Goal: Task Accomplishment & Management: Use online tool/utility

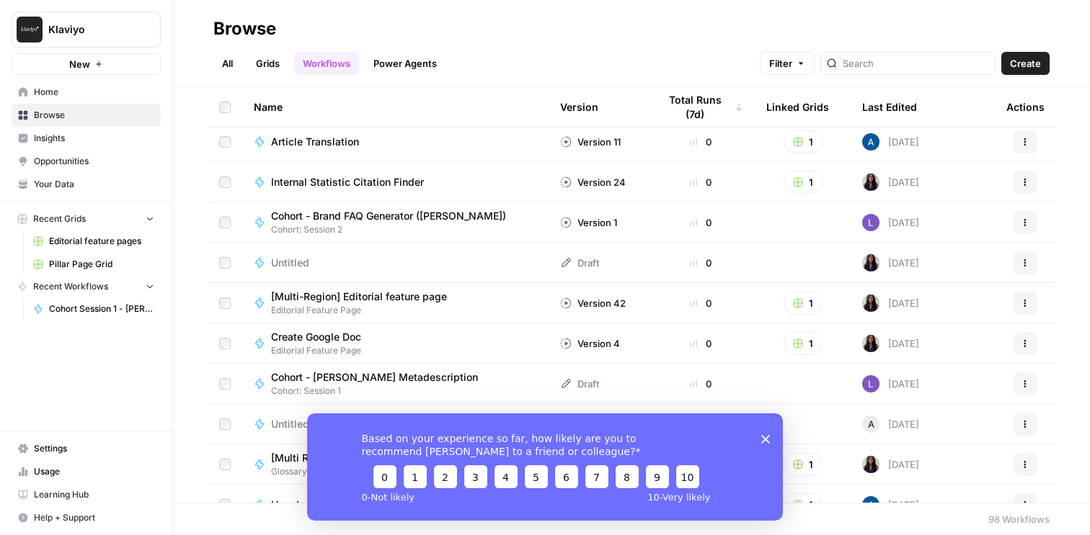
scroll to position [851, 0]
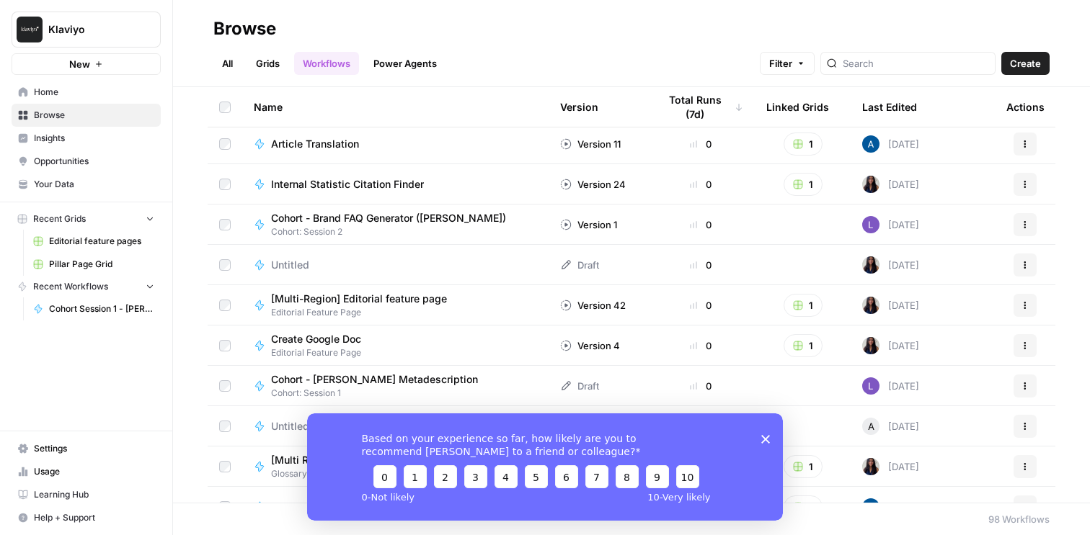
click at [761, 440] on icon "Close survey" at bounding box center [765, 439] width 9 height 9
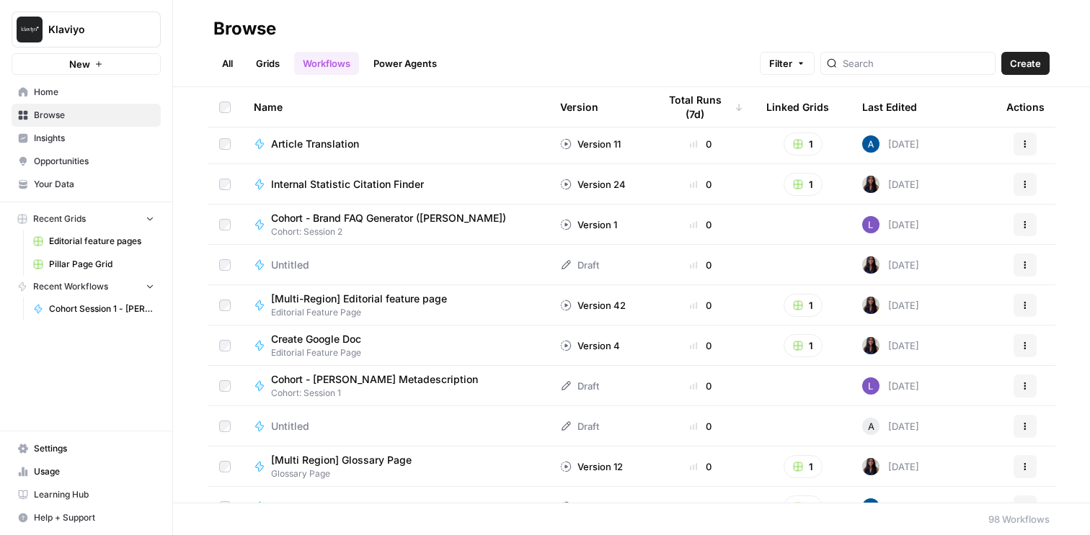
click at [1022, 68] on span "Create" at bounding box center [1025, 63] width 31 height 14
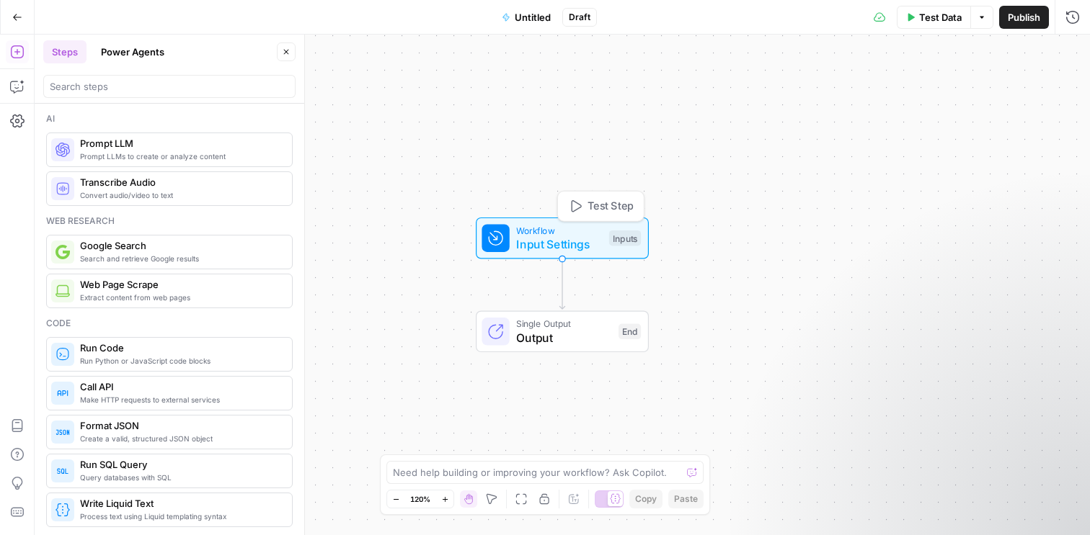
click at [562, 241] on span "Input Settings" at bounding box center [559, 244] width 86 height 17
click at [907, 97] on span "Add Field" at bounding box center [928, 98] width 42 height 14
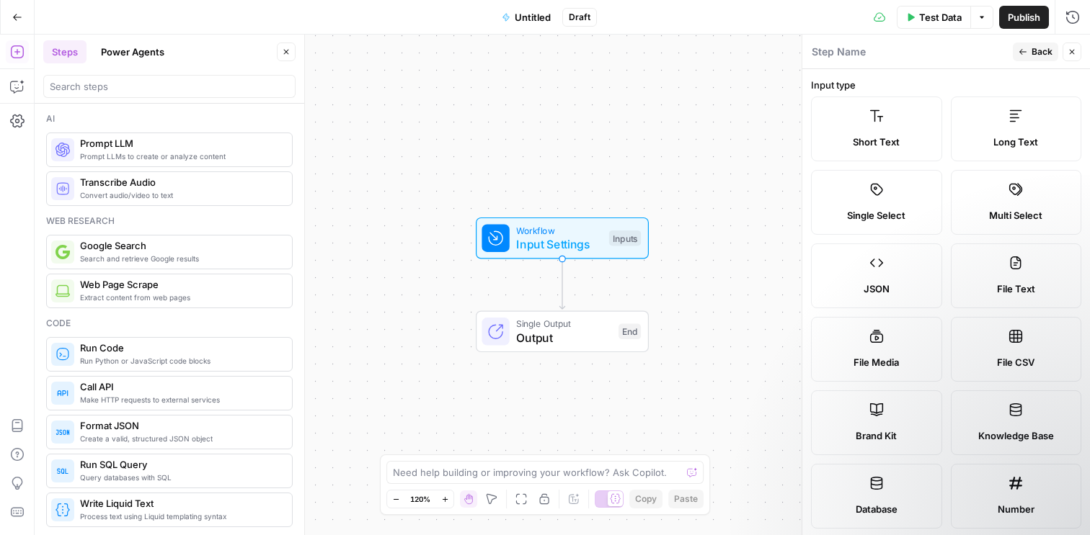
click at [893, 139] on span "Short Text" at bounding box center [876, 142] width 47 height 14
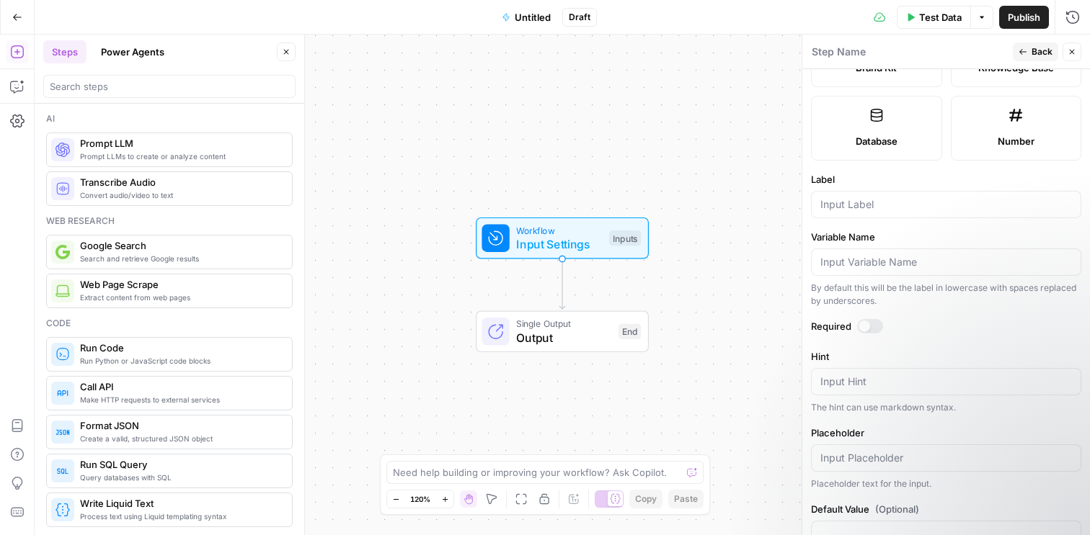
scroll to position [409, 0]
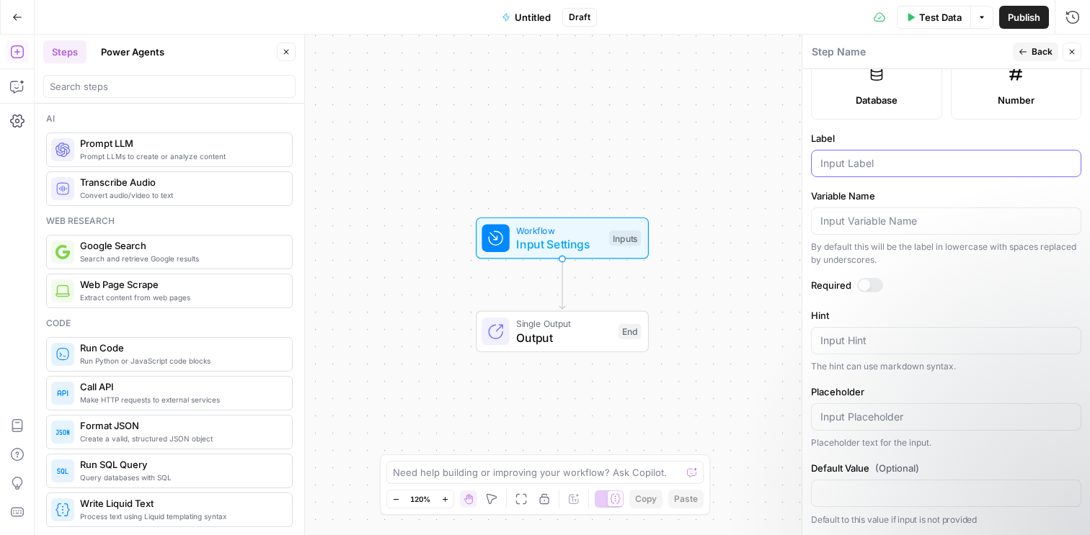
click at [863, 167] on input "Label" at bounding box center [946, 163] width 252 height 14
type input "URL"
click at [845, 226] on input "Variable Name" at bounding box center [946, 221] width 252 height 14
click at [867, 284] on div at bounding box center [864, 286] width 12 height 12
click at [867, 284] on div at bounding box center [870, 285] width 26 height 14
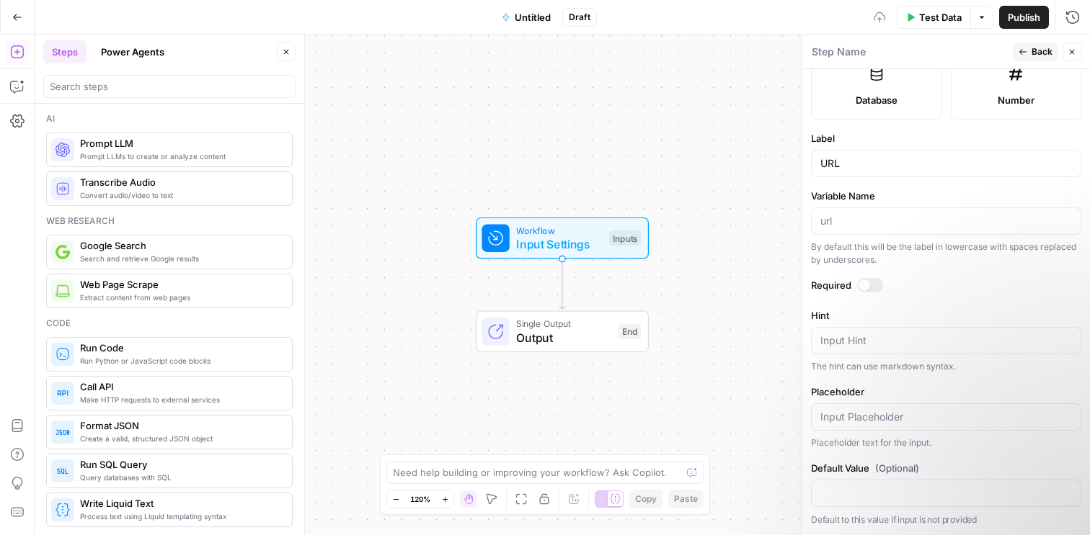
click at [867, 284] on div at bounding box center [864, 286] width 12 height 12
click at [867, 284] on div at bounding box center [870, 285] width 26 height 14
click at [847, 490] on input "Default Value (Optional)" at bounding box center [946, 493] width 252 height 14
click at [866, 282] on div at bounding box center [864, 286] width 12 height 12
click at [1024, 53] on icon "button" at bounding box center [1022, 52] width 9 height 9
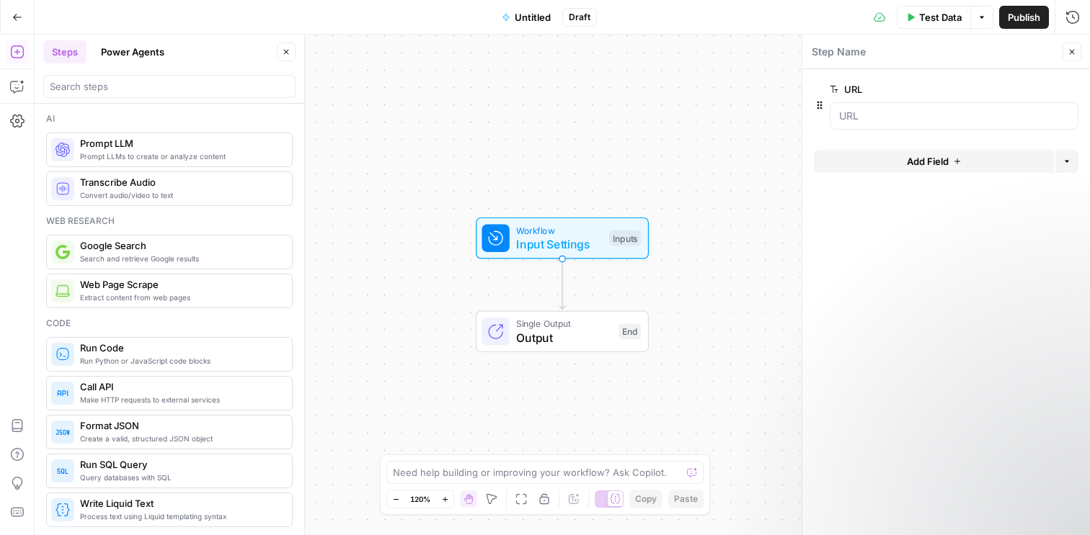
click at [913, 123] on div at bounding box center [953, 115] width 249 height 27
click at [931, 154] on span "Add Field" at bounding box center [928, 161] width 42 height 14
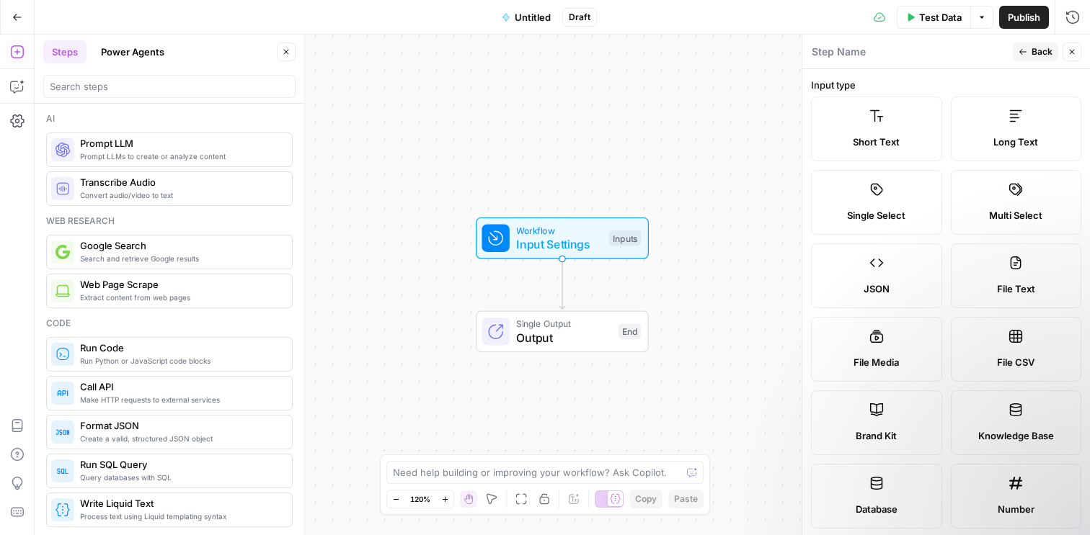
click at [896, 145] on span "Short Text" at bounding box center [876, 142] width 47 height 14
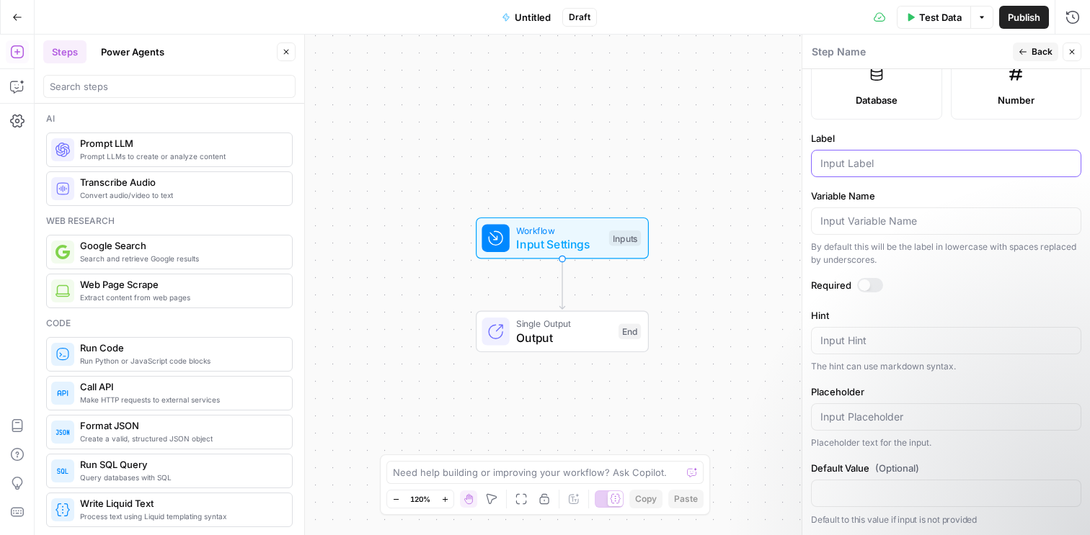
click at [865, 159] on input "Label" at bounding box center [946, 163] width 252 height 14
type input "Keywords"
click at [864, 282] on div at bounding box center [864, 286] width 12 height 12
click at [1028, 48] on button "Back" at bounding box center [1035, 52] width 45 height 19
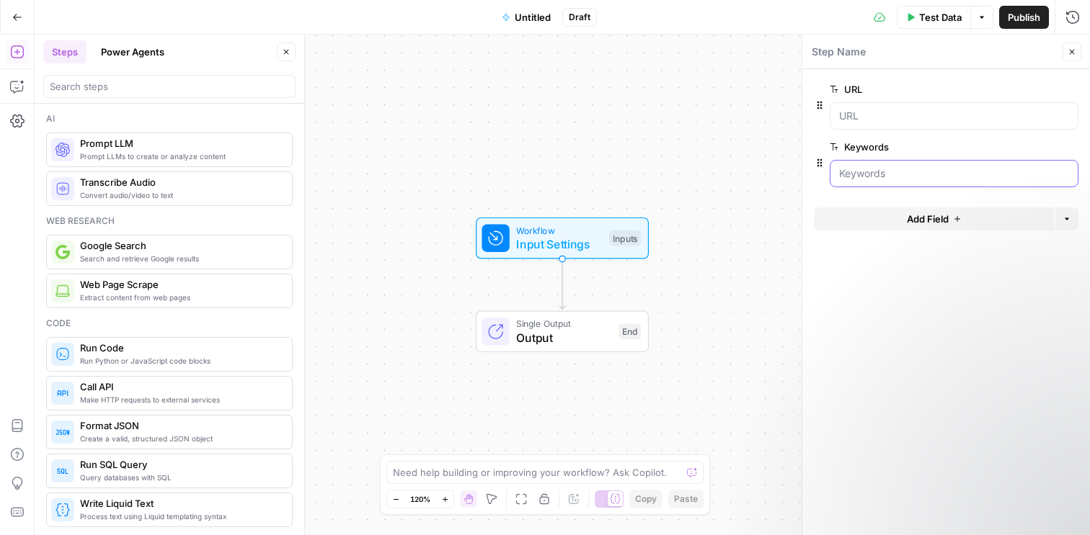
click at [865, 171] on input "Keywords" at bounding box center [954, 173] width 230 height 14
click at [863, 112] on input "URL" at bounding box center [954, 116] width 230 height 14
click at [862, 118] on input "URL" at bounding box center [954, 116] width 230 height 14
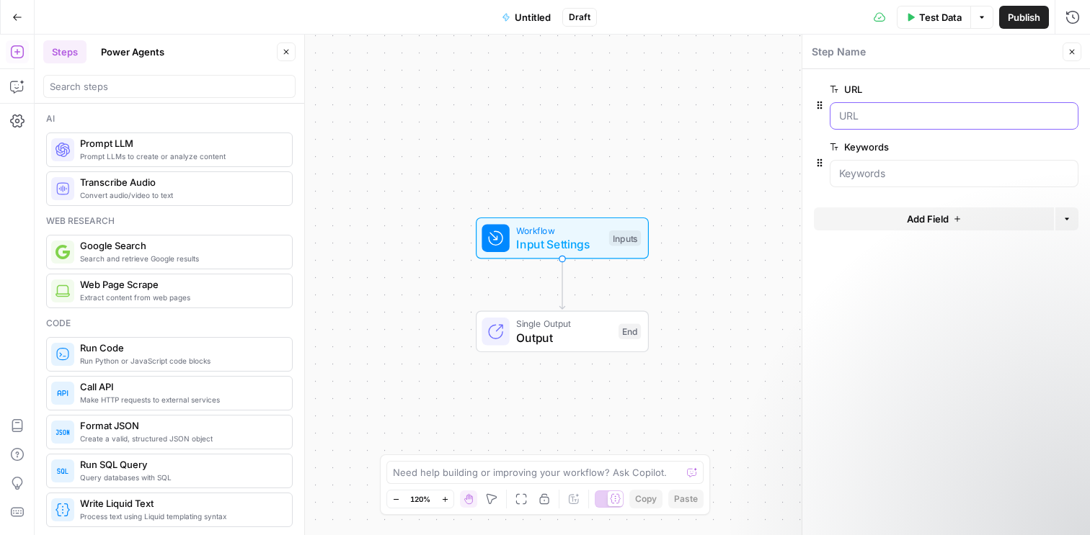
click at [862, 118] on input "URL" at bounding box center [954, 116] width 230 height 14
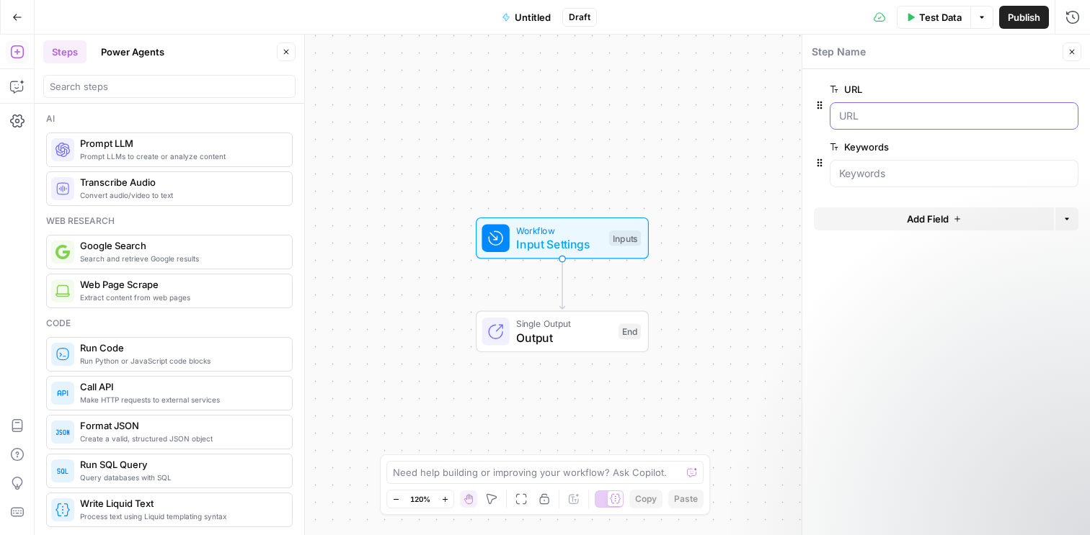
click at [862, 118] on input "URL" at bounding box center [954, 116] width 230 height 14
click at [860, 95] on label "URL" at bounding box center [912, 89] width 167 height 14
click at [860, 109] on input "URL" at bounding box center [954, 116] width 230 height 14
click at [860, 92] on label "URL" at bounding box center [912, 89] width 167 height 14
click at [860, 109] on input "URL" at bounding box center [954, 116] width 230 height 14
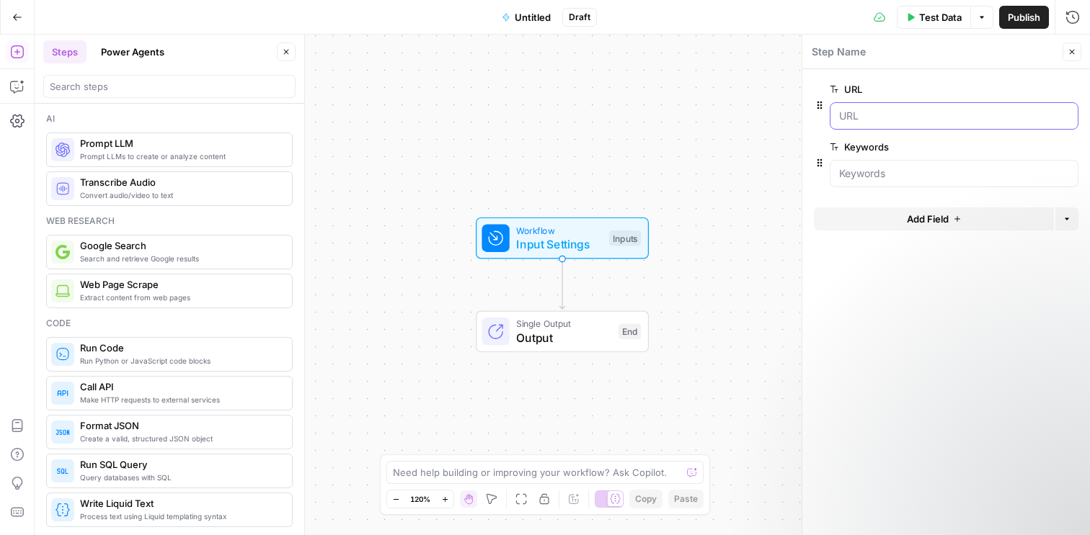
click at [860, 118] on input "URL" at bounding box center [954, 116] width 230 height 14
click at [898, 261] on form "URL edit field Delete group Keywords edit field Delete group Add Field Options" at bounding box center [946, 302] width 288 height 466
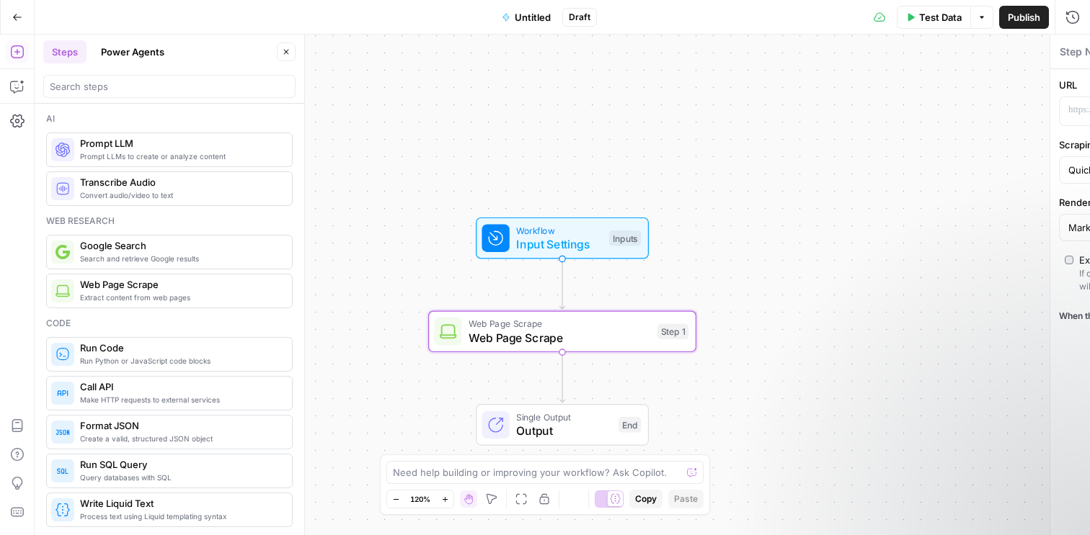
type textarea "Web Page Scrape"
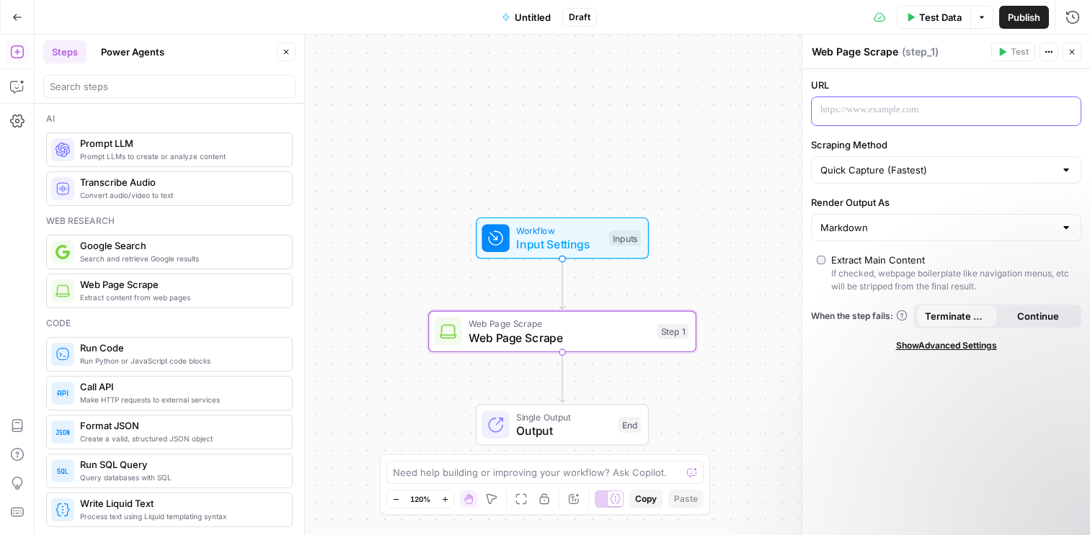
click at [854, 112] on p at bounding box center [934, 110] width 228 height 14
click at [894, 144] on label "Scraping Method" at bounding box center [946, 145] width 270 height 14
click at [894, 163] on input "Quick Capture (Fastest)" at bounding box center [937, 170] width 234 height 14
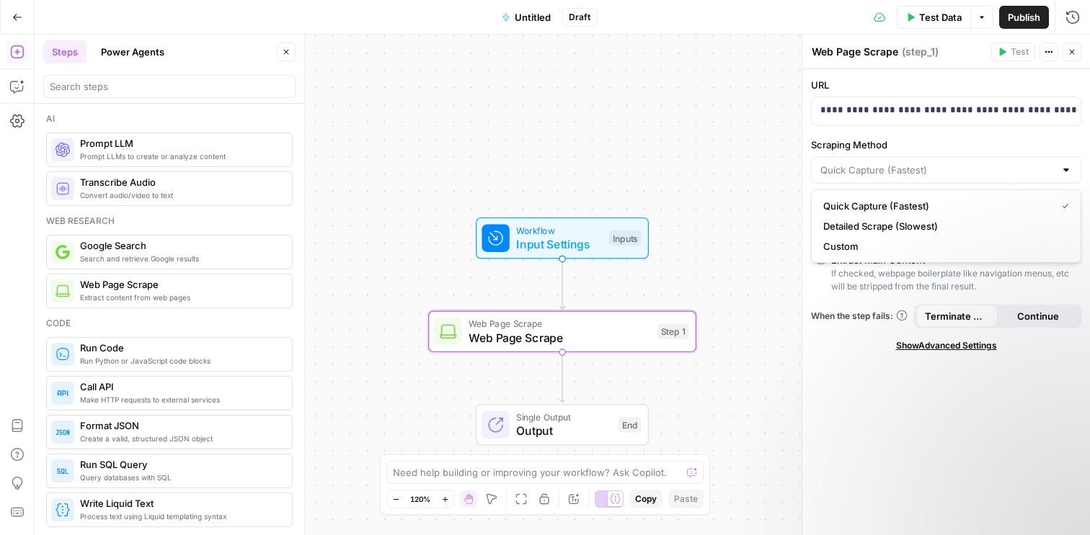
type input "Quick Capture (Fastest)"
click at [855, 386] on div "**********" at bounding box center [946, 302] width 288 height 466
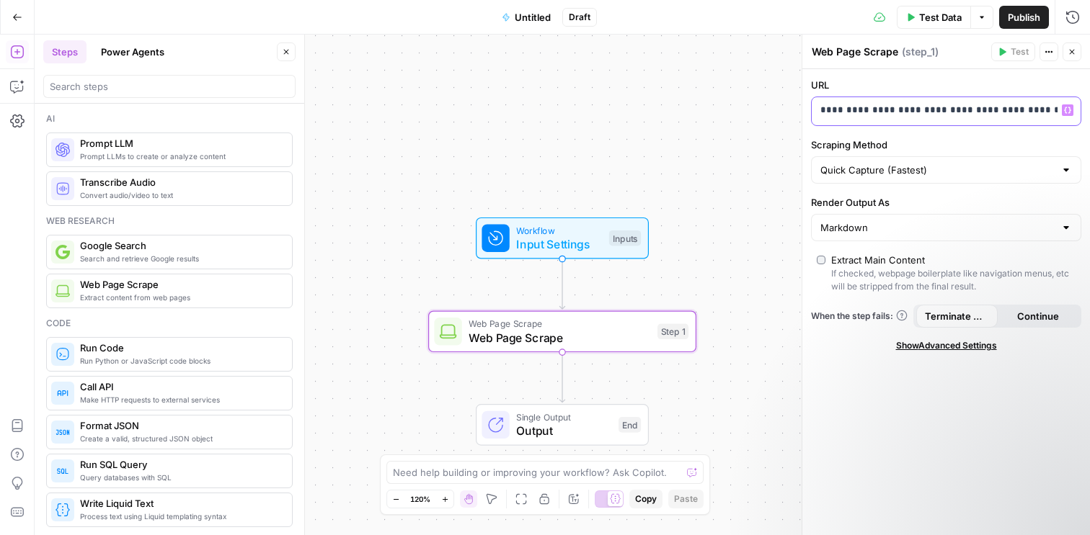
click at [884, 107] on p "**********" at bounding box center [934, 110] width 228 height 14
click at [884, 113] on p at bounding box center [934, 110] width 228 height 14
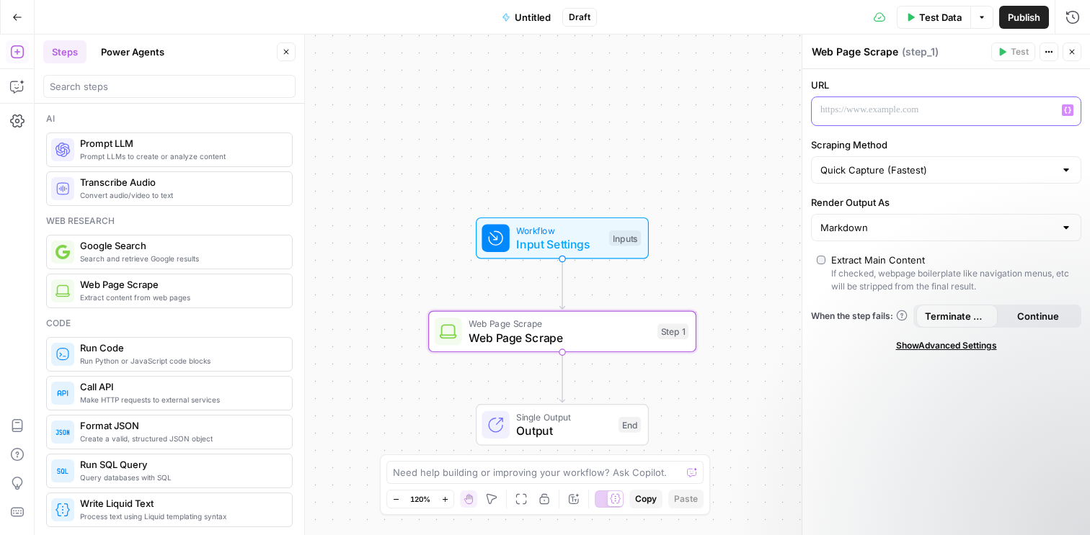
click at [1067, 112] on icon "button" at bounding box center [1067, 110] width 7 height 7
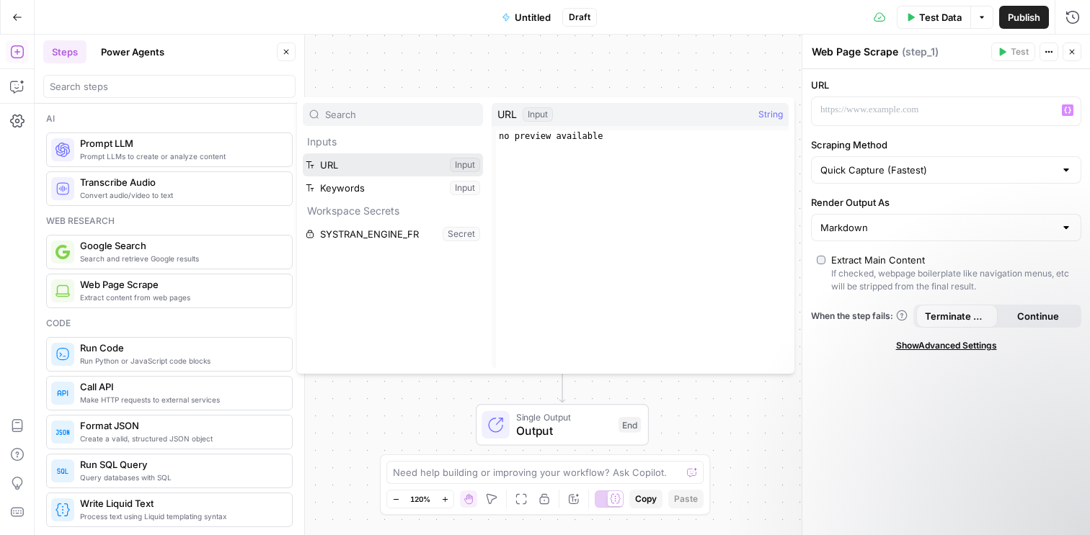
click at [405, 167] on button "Select variable URL" at bounding box center [393, 165] width 180 height 23
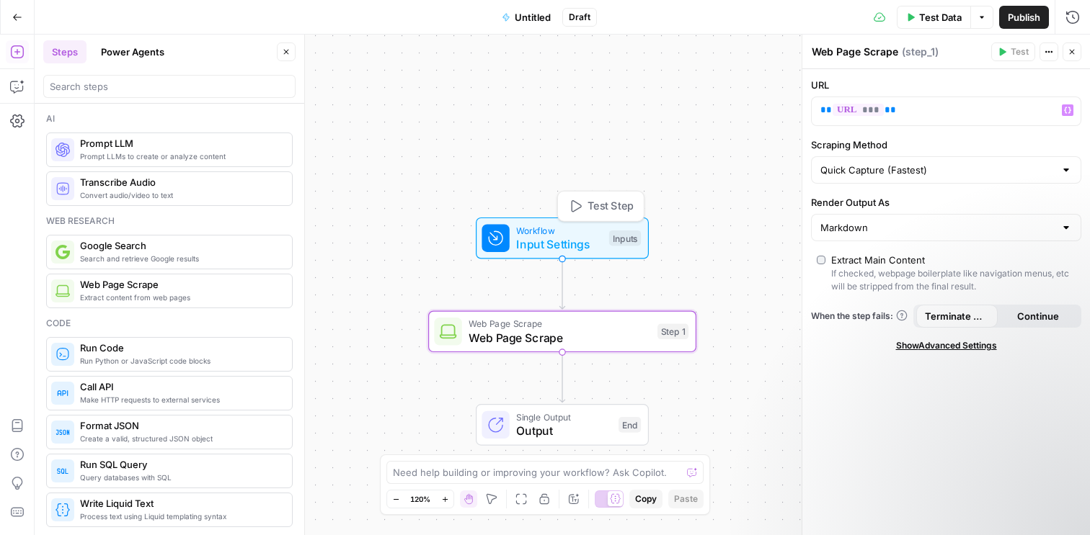
click at [608, 208] on span "Test Step" at bounding box center [610, 207] width 46 height 16
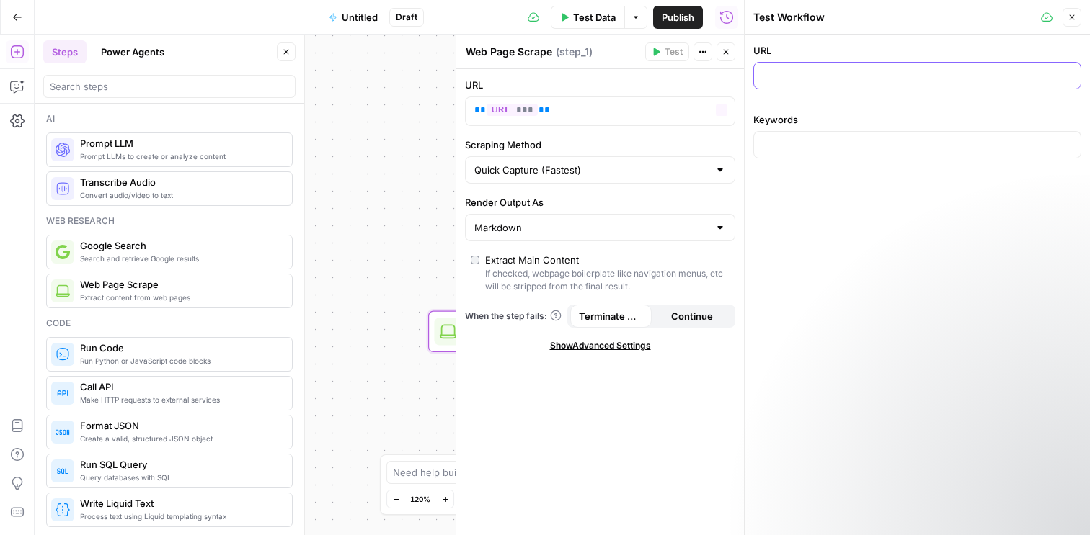
click at [774, 80] on input "URL" at bounding box center [916, 75] width 309 height 14
paste input "https://www.klaviyo.com/it/products/sms-marketing/ecommerce"
type input "https://www.klaviyo.com/it/products/sms-marketing/ecommerce"
click at [798, 140] on input "Keywords" at bounding box center [916, 145] width 309 height 14
type input "SMS marketing, e-commerce"
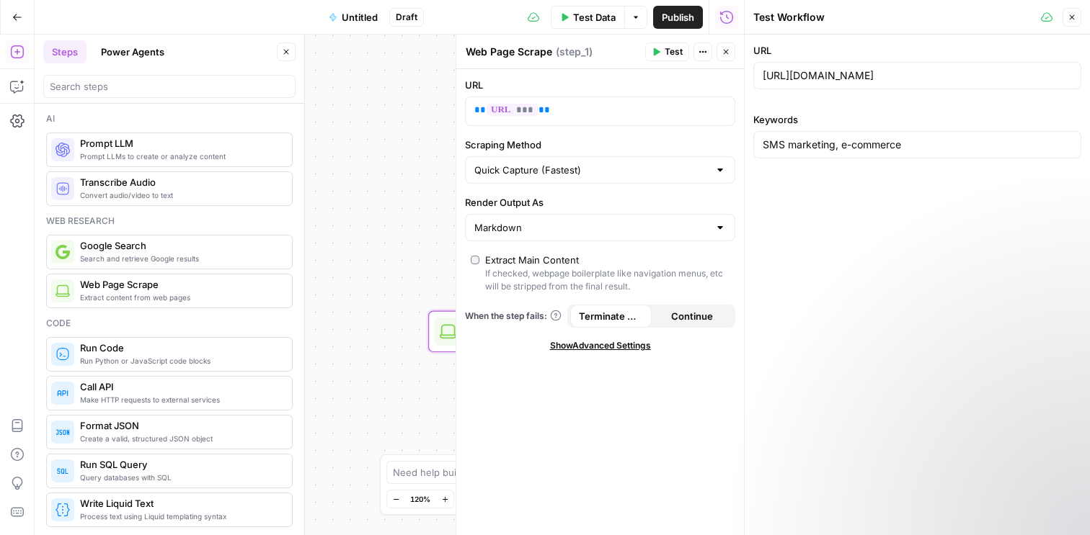
click at [773, 240] on div "URL https://www.klaviyo.com/it/products/sms-marketing/ecommerce Keywords SMS ma…" at bounding box center [916, 285] width 345 height 501
click at [669, 53] on span "Test" at bounding box center [673, 51] width 18 height 13
click at [1045, 17] on icon at bounding box center [1047, 18] width 12 height 12
click at [823, 342] on div "URL https://www.klaviyo.com/it/products/sms-marketing/ecommerce Keywords SMS ma…" at bounding box center [916, 285] width 345 height 501
click at [1070, 18] on icon "button" at bounding box center [1071, 17] width 5 height 5
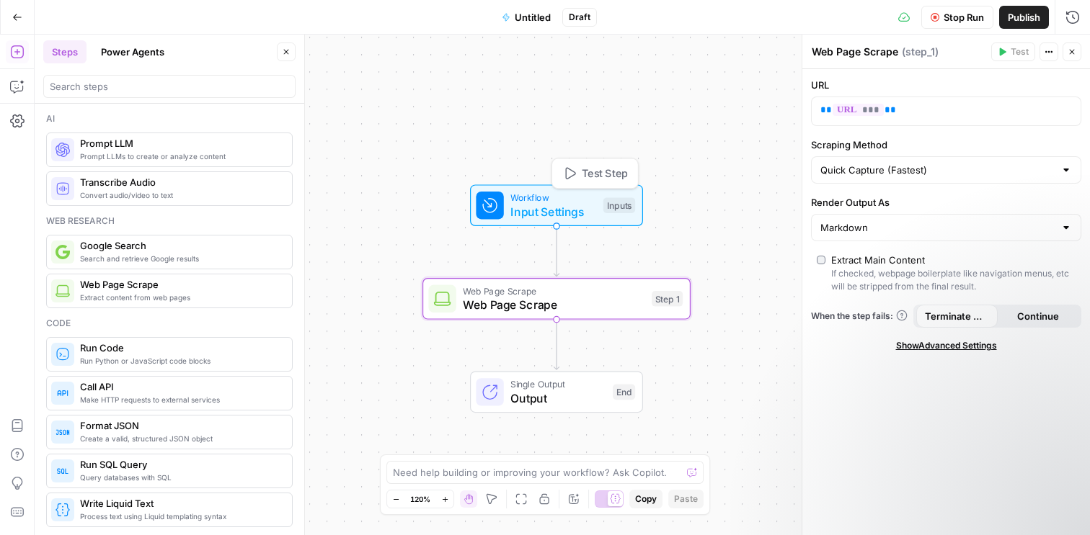
click at [600, 176] on span "Test Step" at bounding box center [605, 174] width 46 height 16
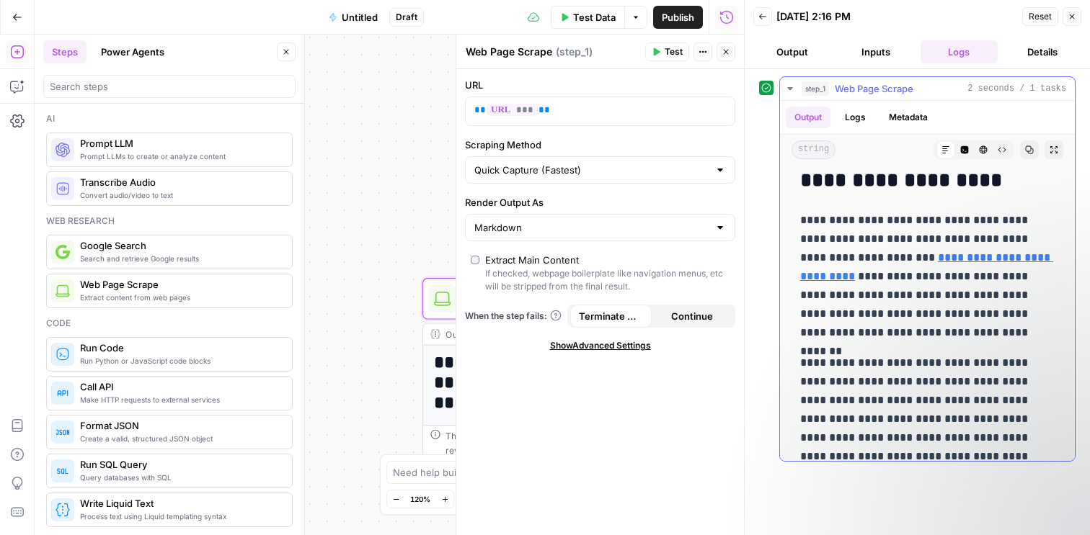
scroll to position [501, 0]
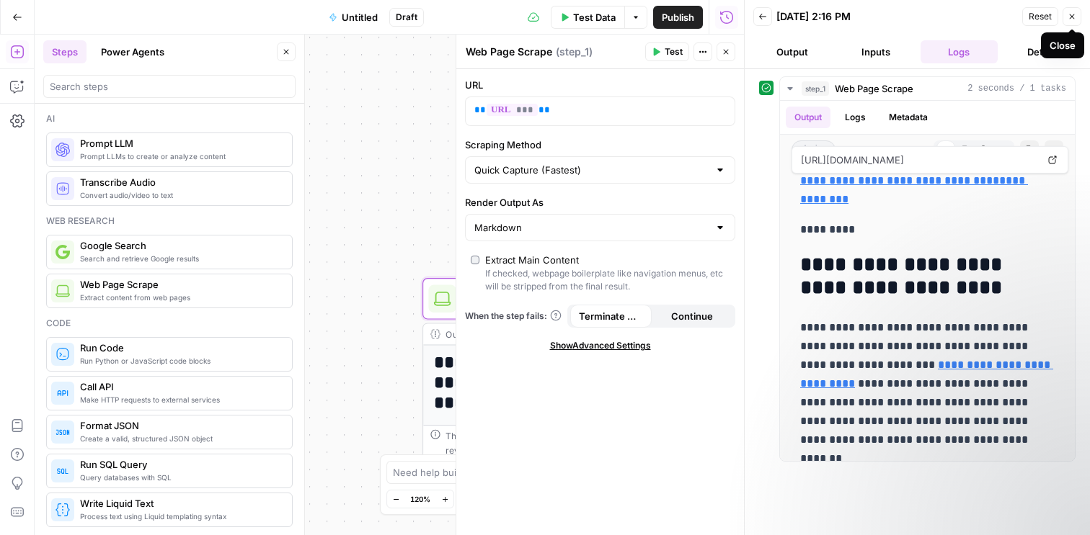
click at [1069, 18] on icon "button" at bounding box center [1071, 16] width 9 height 9
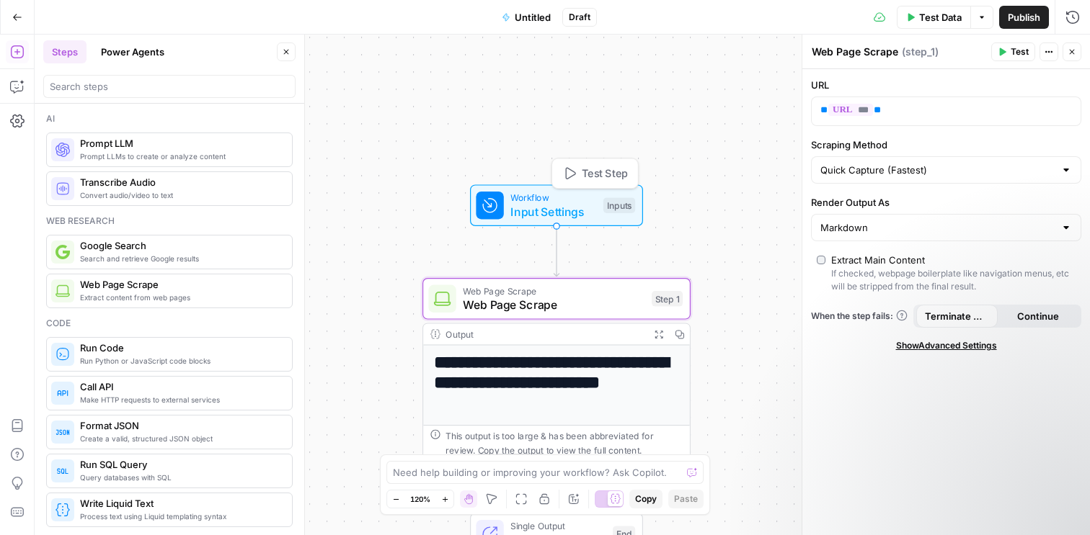
click at [574, 200] on span "Workflow" at bounding box center [553, 198] width 86 height 14
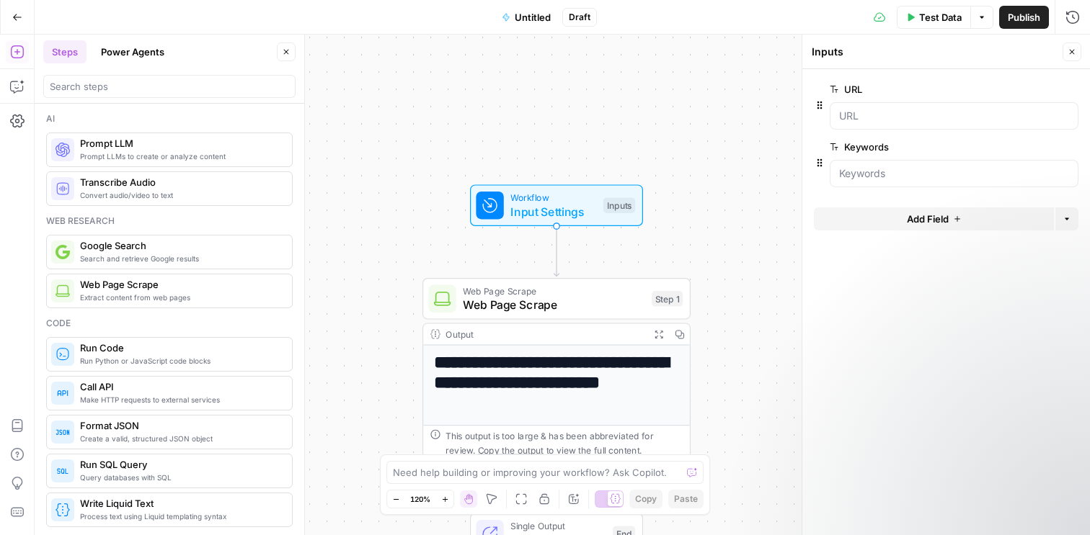
click at [880, 182] on div at bounding box center [953, 173] width 249 height 27
click at [545, 301] on span "Web Page Scrape" at bounding box center [554, 304] width 182 height 17
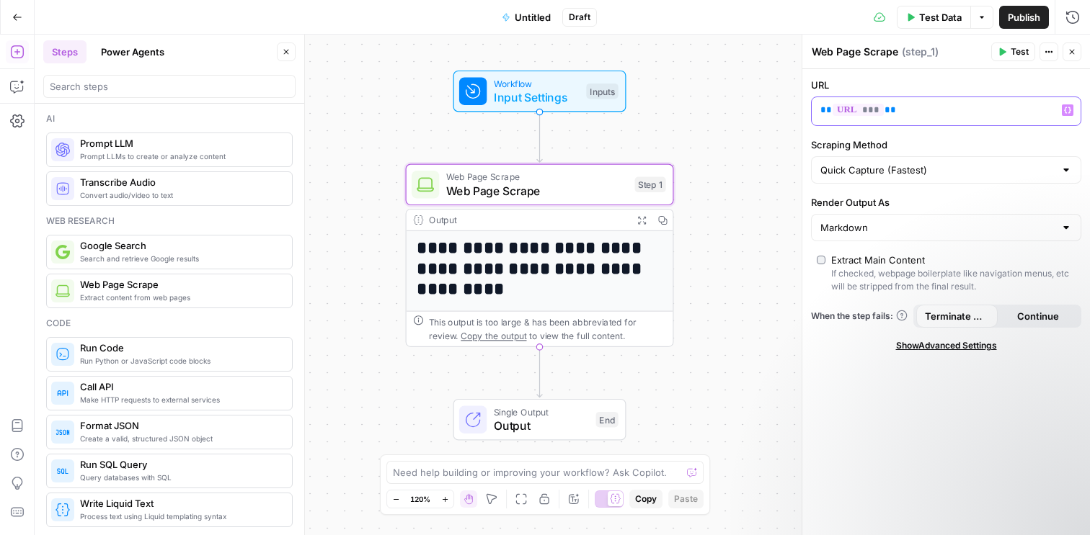
click at [1067, 110] on icon "button" at bounding box center [1067, 110] width 7 height 7
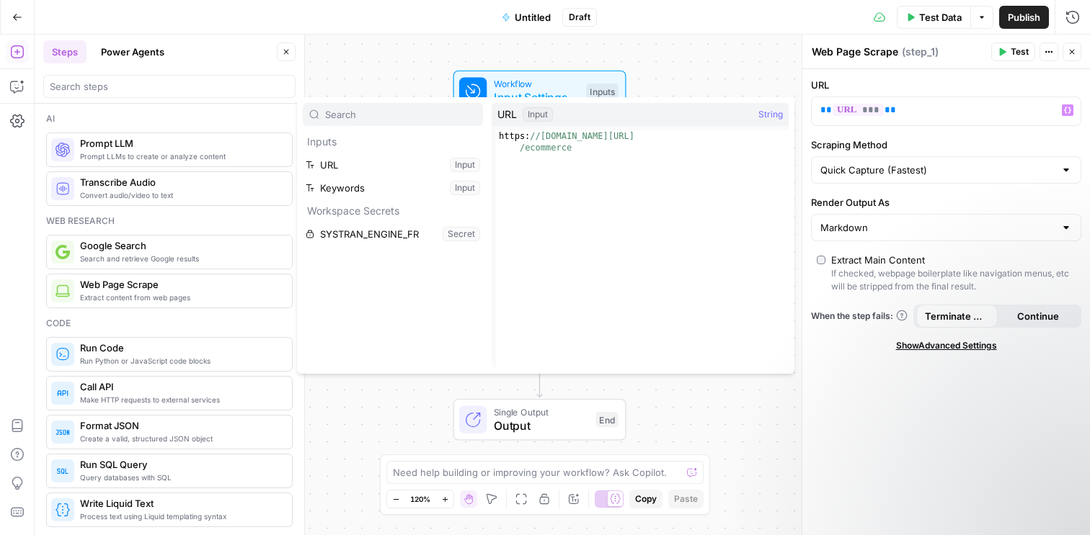
click at [877, 432] on div "URL ** *** ** Variables Menu Scraping Method Quick Capture (Fastest) Render Out…" at bounding box center [946, 302] width 288 height 466
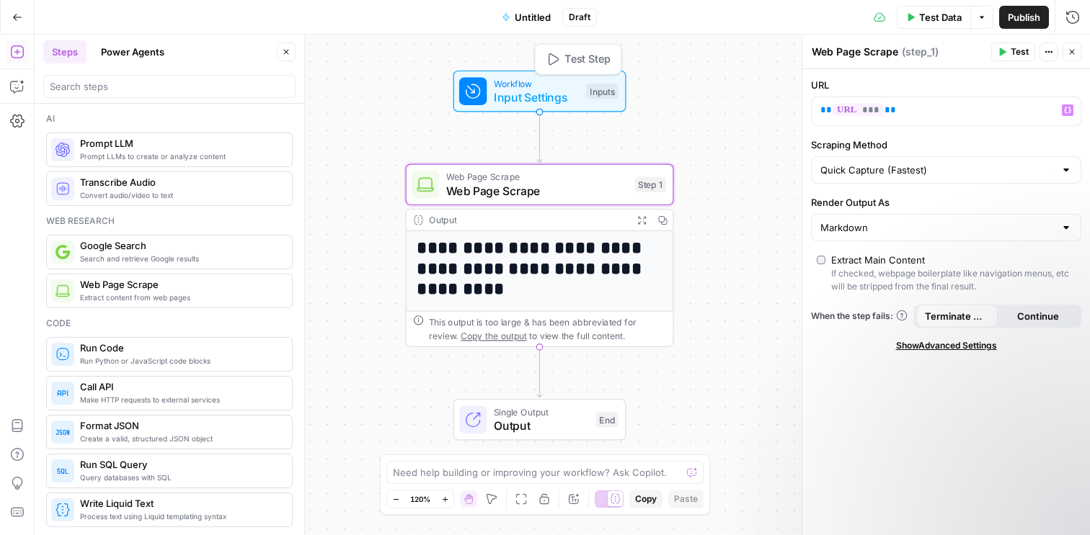
click at [537, 97] on span "Input Settings" at bounding box center [537, 97] width 86 height 17
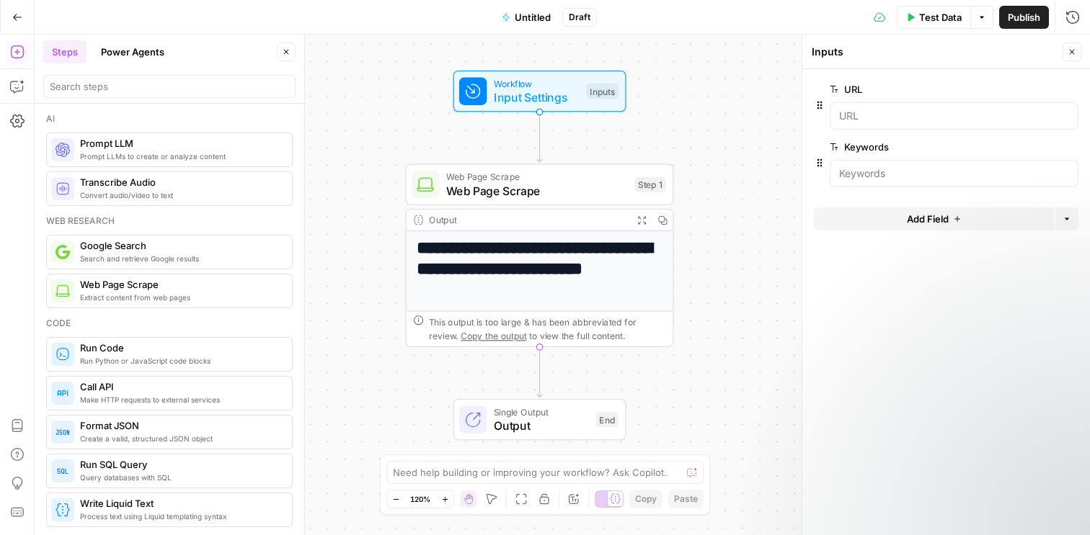
click at [1017, 148] on span "edit field" at bounding box center [1024, 147] width 32 height 12
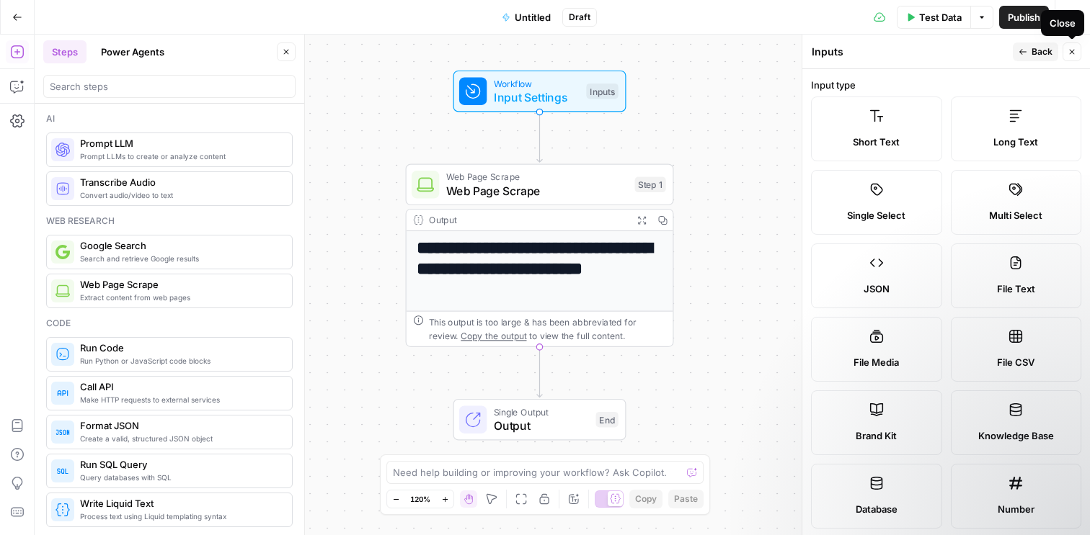
click at [1036, 53] on span "Back" at bounding box center [1041, 51] width 21 height 13
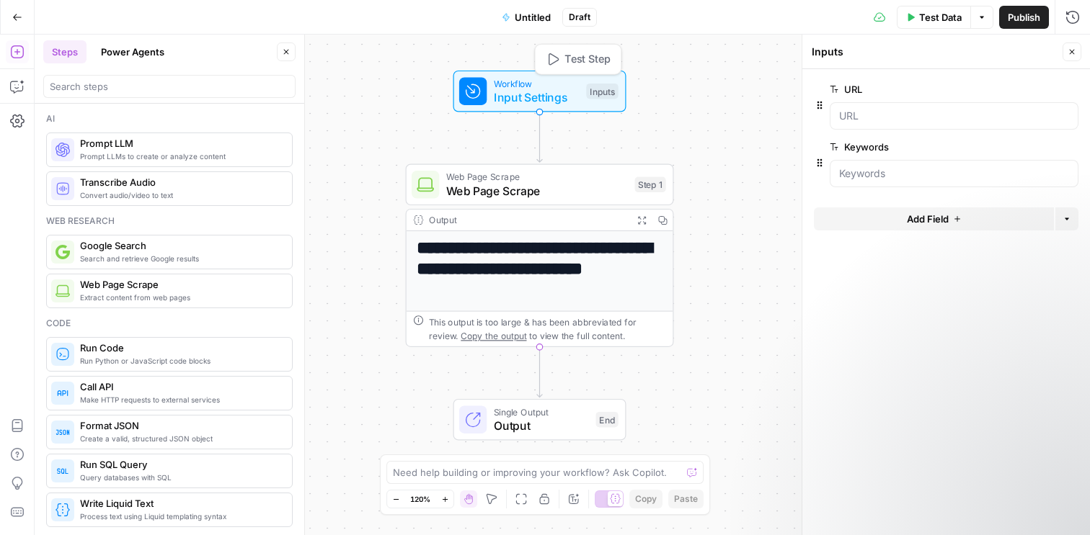
click at [584, 58] on span "Test Step" at bounding box center [587, 60] width 46 height 16
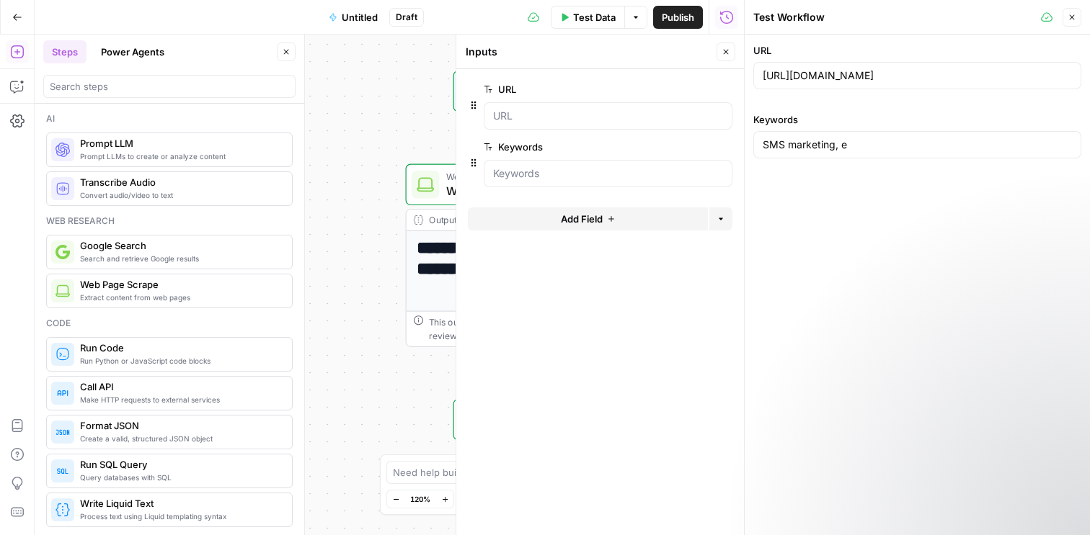
click at [857, 153] on div "SMS marketing, e" at bounding box center [917, 144] width 328 height 27
click at [791, 147] on input "SMS marketing, e" at bounding box center [916, 145] width 309 height 14
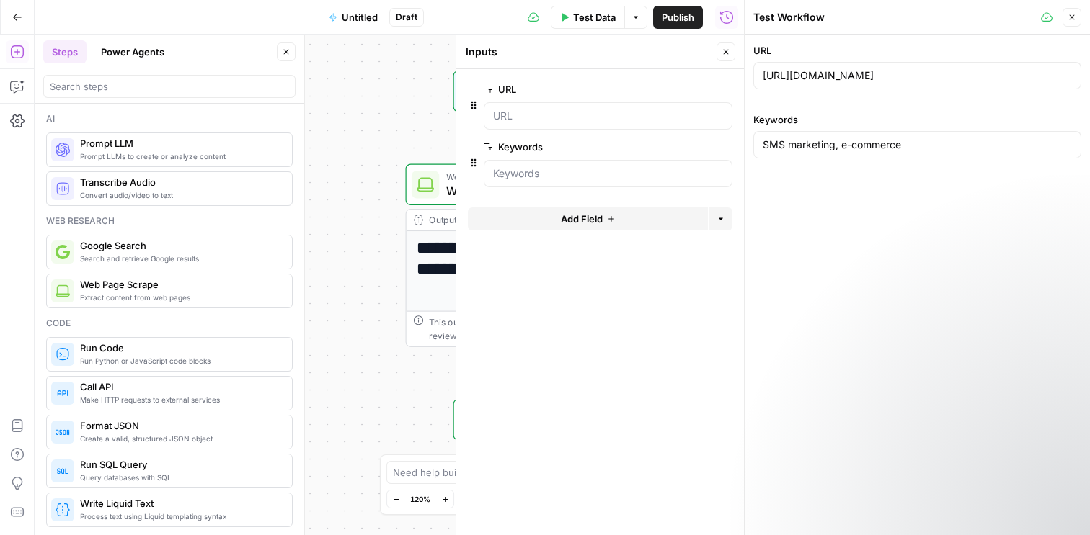
click at [872, 177] on div "URL https://www.klaviyo.com/it/products/sms-marketing/ecommerce Keywords SMS ma…" at bounding box center [916, 285] width 345 height 501
click at [915, 146] on input "SMS marketing, e-commerce" at bounding box center [916, 145] width 309 height 14
type input "SMS marketing, e-commerce, risorse"
click at [1075, 18] on icon "button" at bounding box center [1071, 17] width 9 height 9
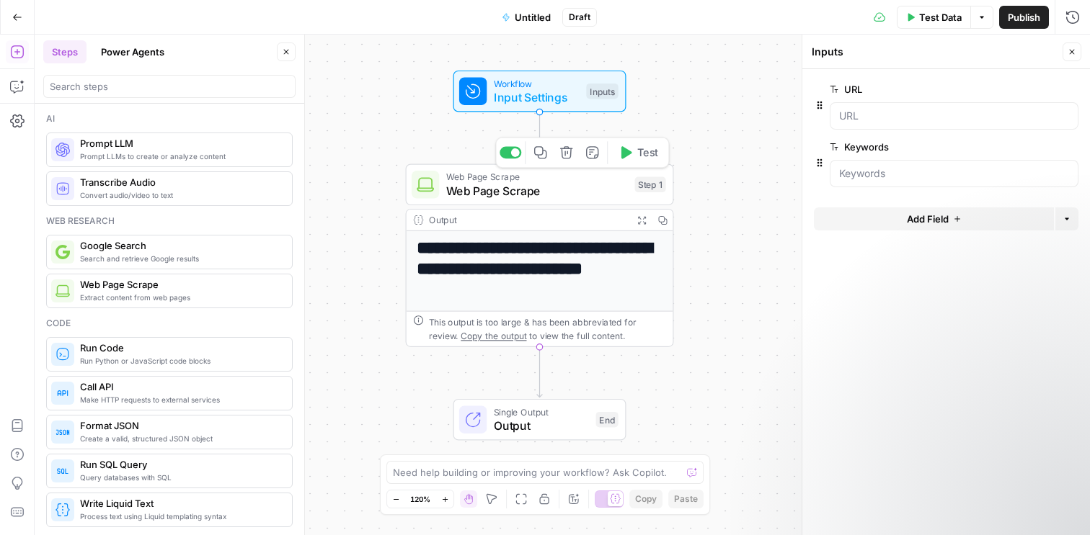
click at [624, 157] on icon "button" at bounding box center [625, 153] width 14 height 14
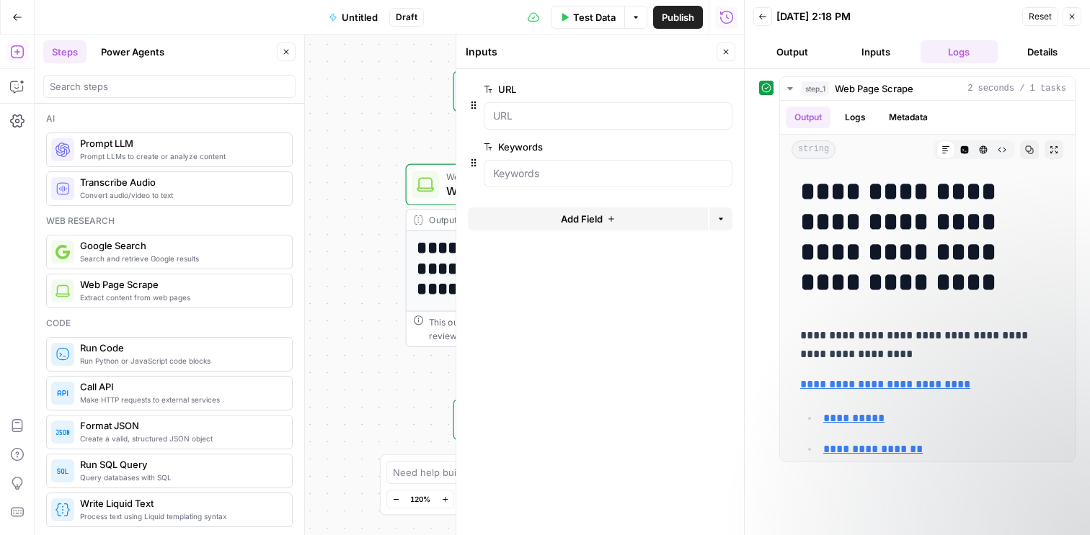
click at [806, 54] on button "Output" at bounding box center [792, 51] width 78 height 23
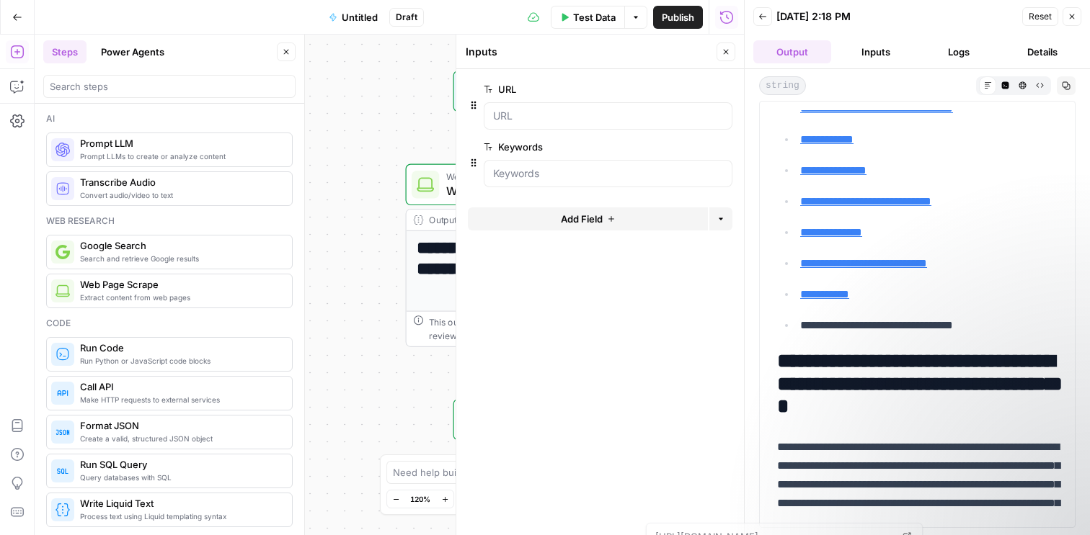
scroll to position [990, 0]
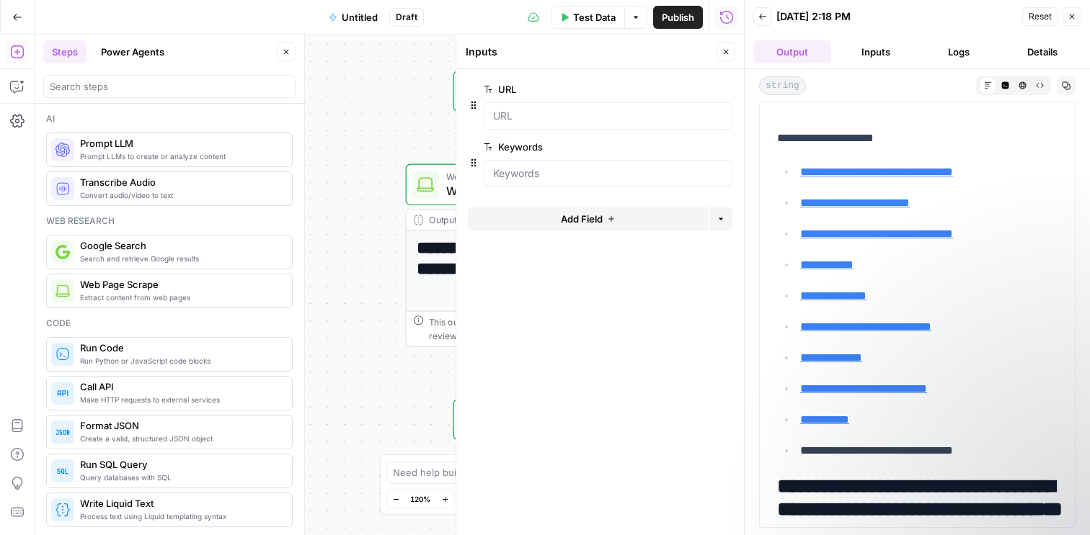
click at [1072, 18] on icon "button" at bounding box center [1071, 16] width 9 height 9
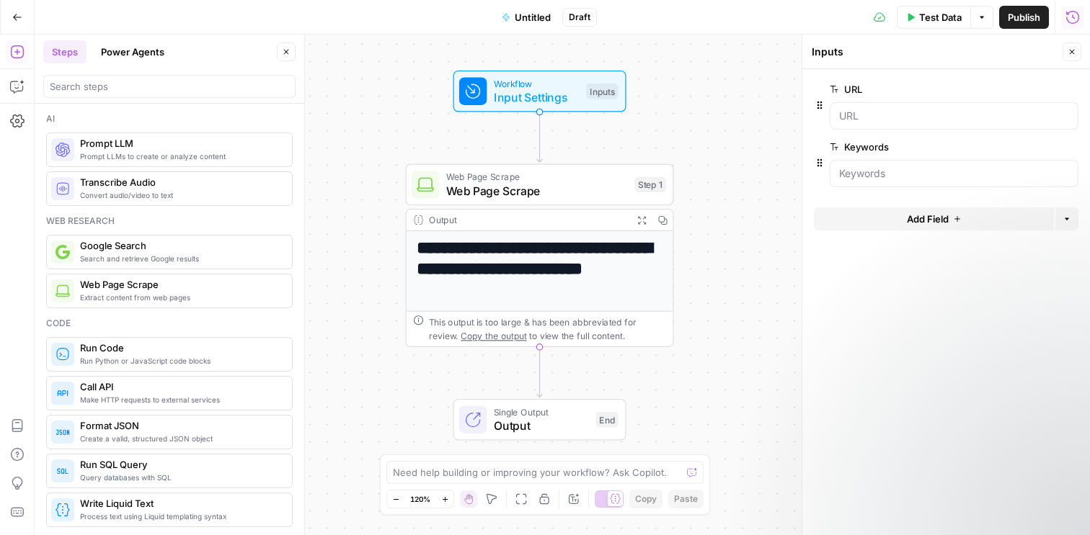
click at [522, 15] on span "Untitled" at bounding box center [533, 17] width 36 height 14
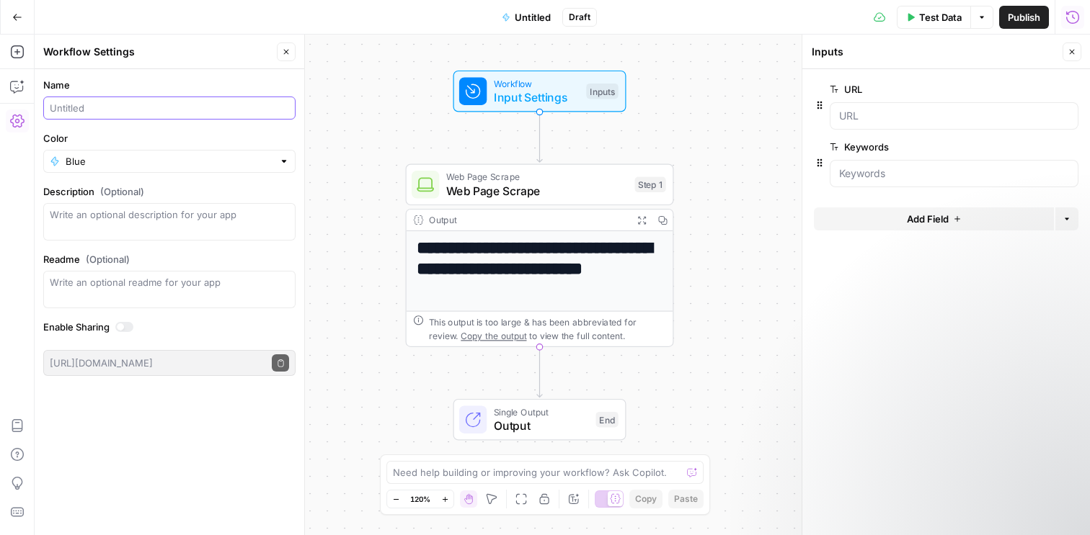
click at [108, 103] on input "Name" at bounding box center [169, 108] width 239 height 14
click at [48, 111] on div "Meta description" at bounding box center [169, 108] width 252 height 23
click at [50, 107] on input "Meta description" at bounding box center [169, 108] width 239 height 14
click at [79, 110] on input "Meta description" at bounding box center [169, 108] width 239 height 14
click at [161, 106] on input "Meta Description" at bounding box center [169, 108] width 239 height 14
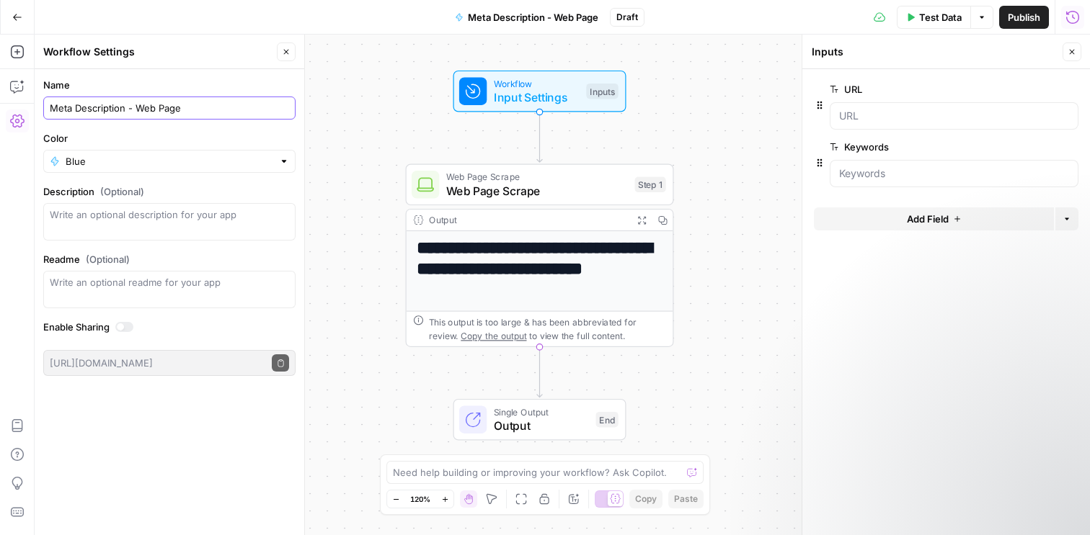
type input "Meta Description - Web Page"
click at [215, 16] on div "Go Back Meta Description - Web Page Draft Test Data Options Publish Run History" at bounding box center [545, 17] width 1090 height 34
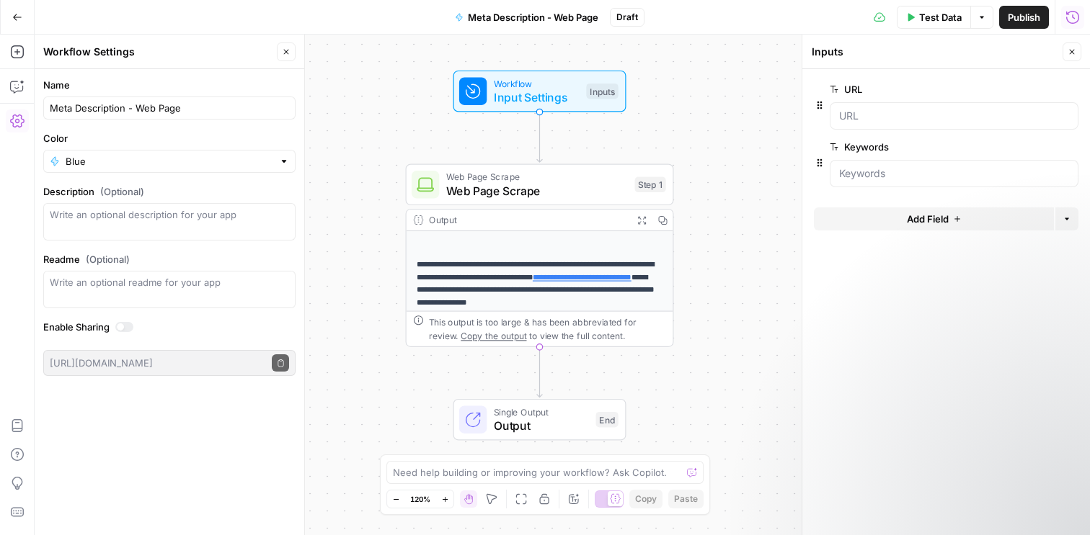
scroll to position [293, 0]
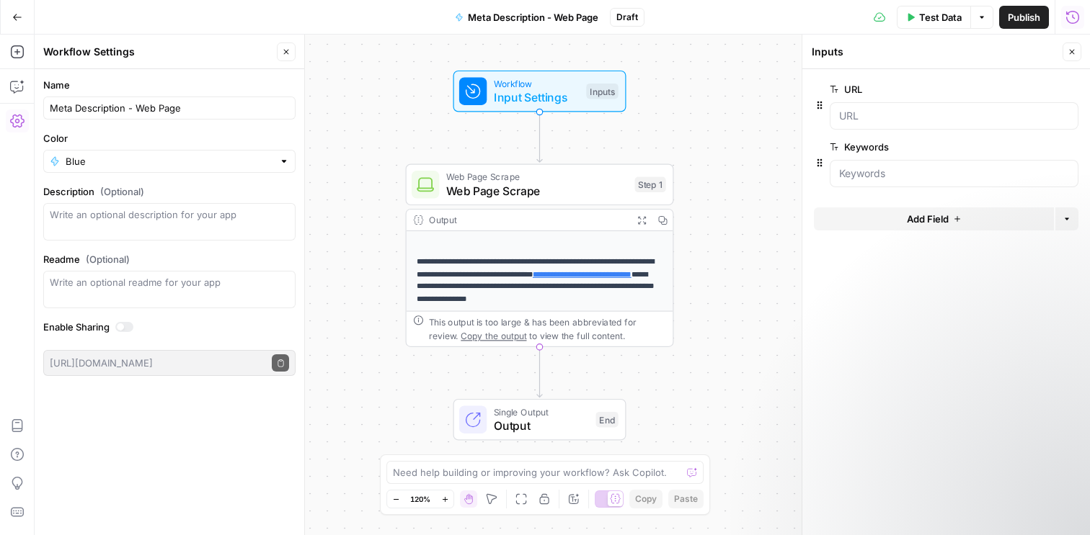
click at [18, 17] on icon "button" at bounding box center [17, 17] width 9 height 6
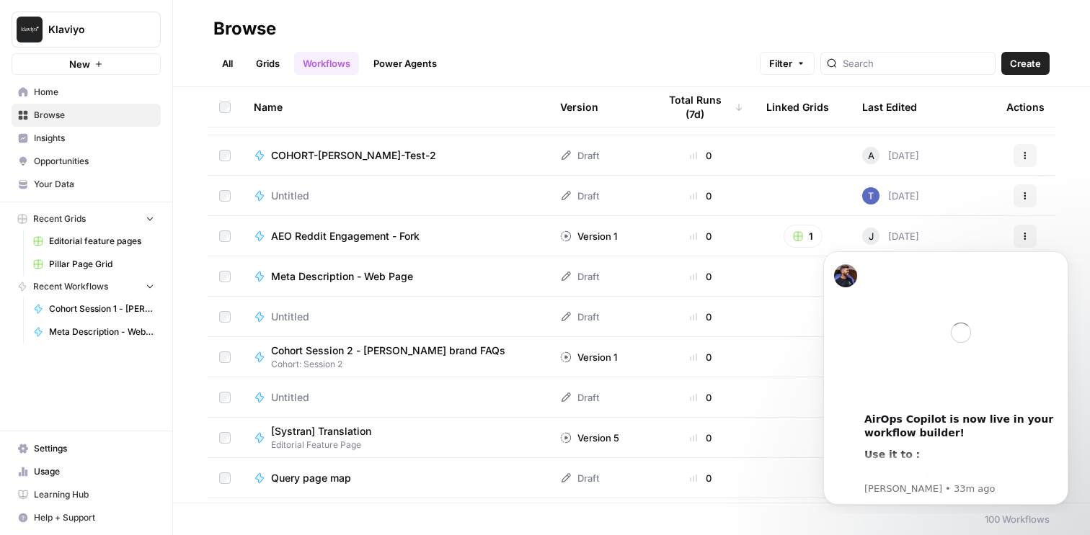
scroll to position [2173, 0]
click at [921, 434] on b "AirOps Copilot is now live in your workflow builder!" at bounding box center [958, 427] width 189 height 26
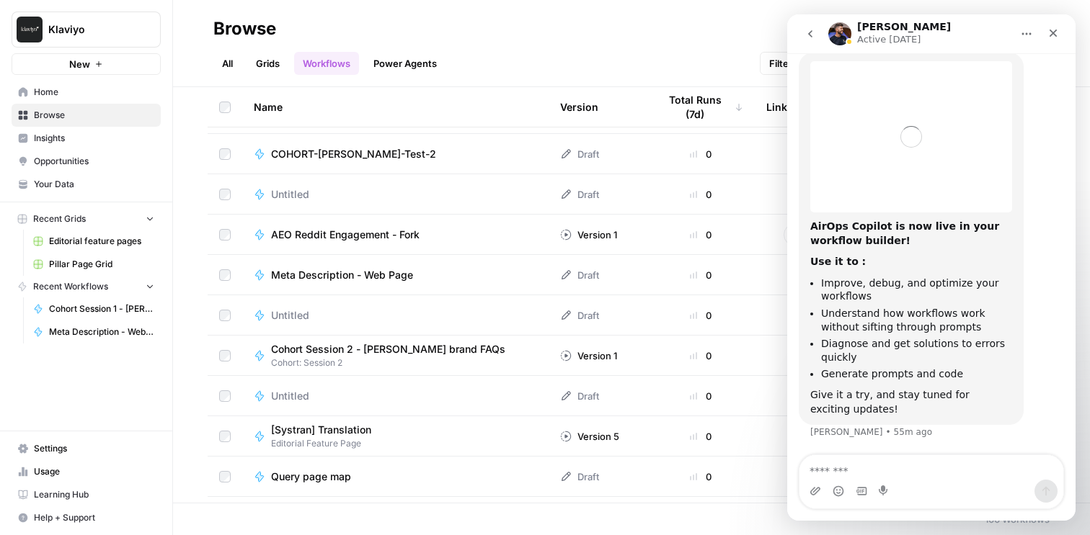
scroll to position [45, 0]
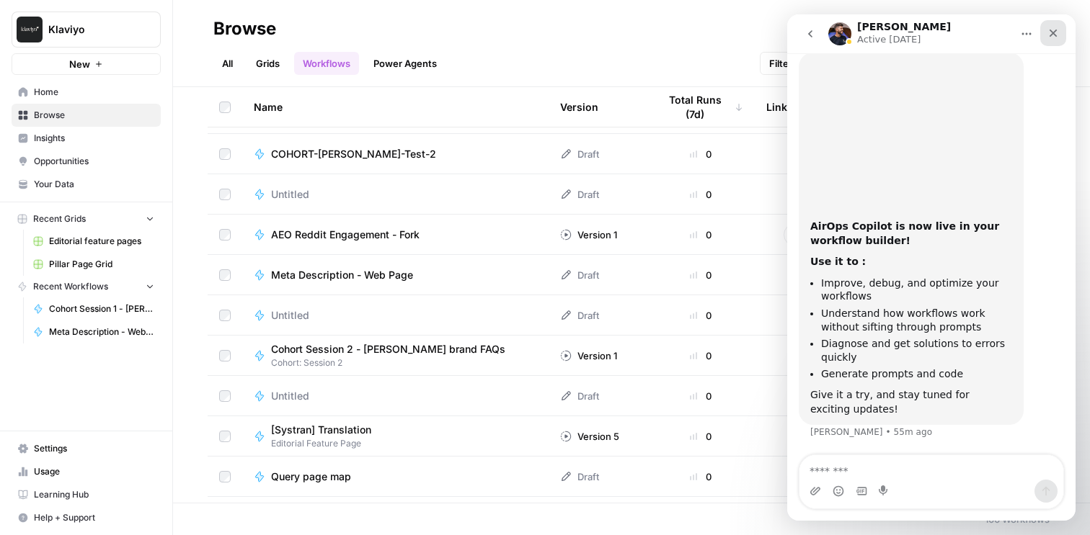
click at [1054, 35] on icon "Close" at bounding box center [1053, 34] width 8 height 8
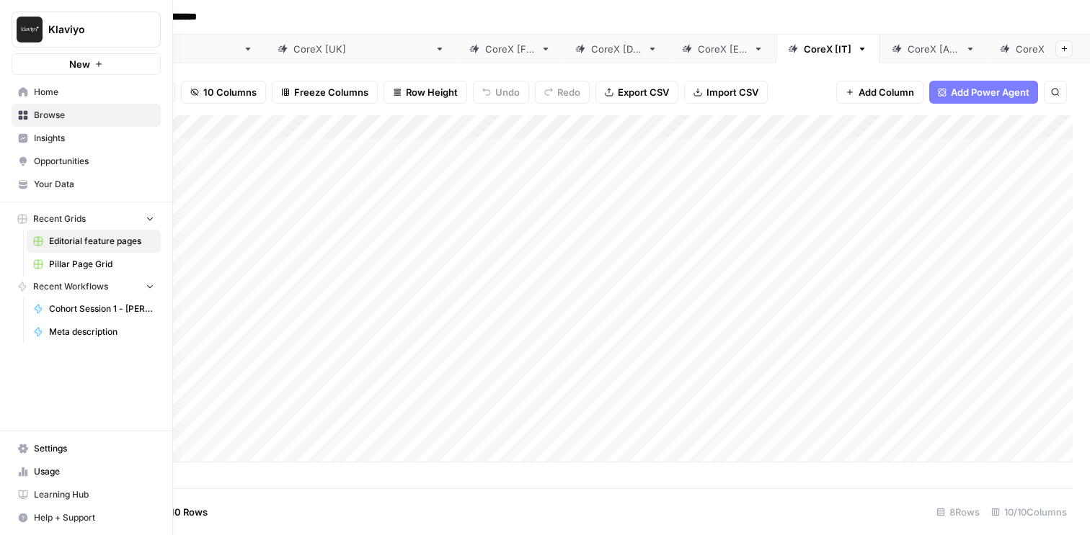
click at [54, 117] on span "Browse" at bounding box center [94, 115] width 120 height 13
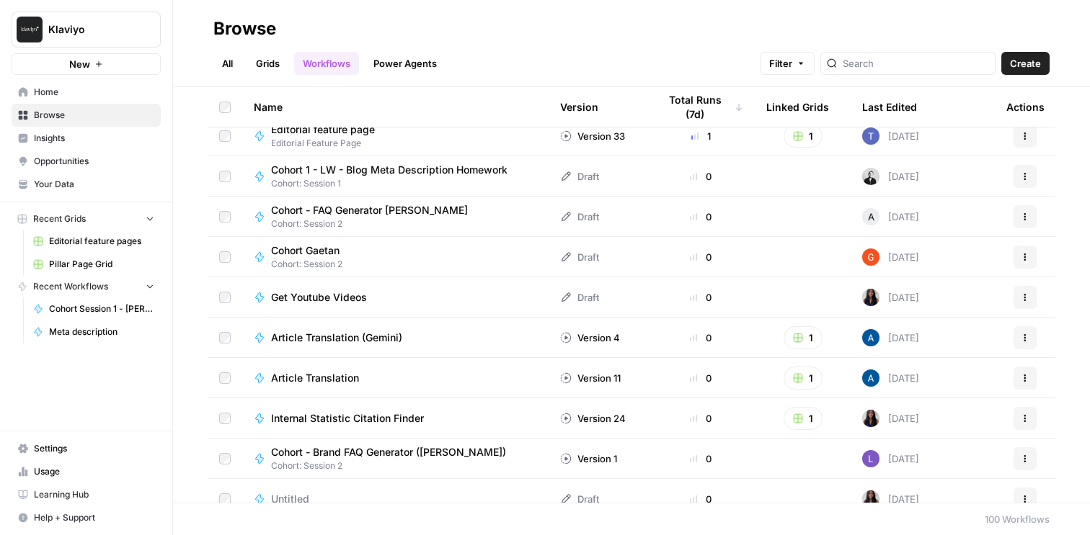
scroll to position [632, 0]
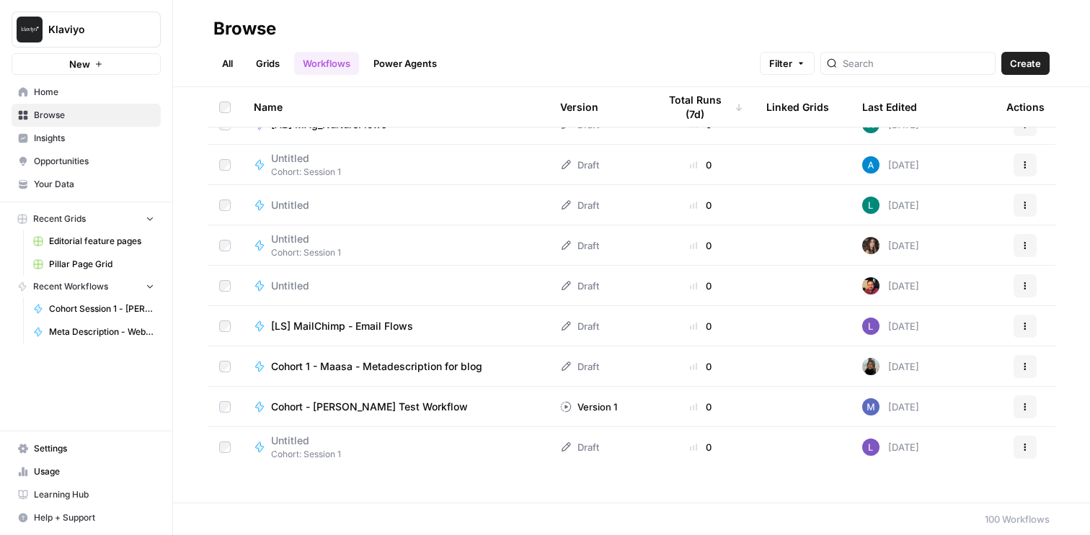
scroll to position [3660, 0]
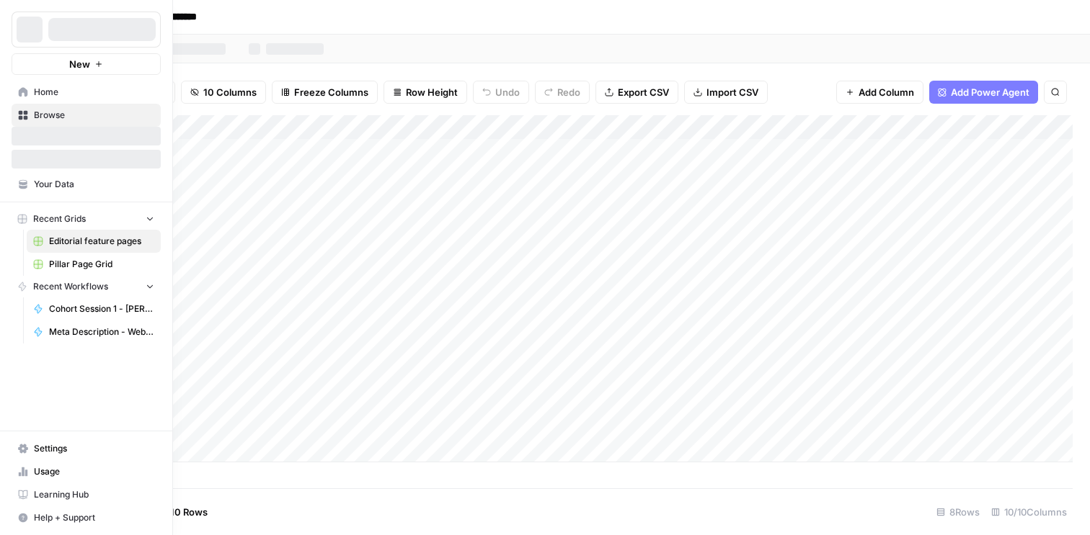
click at [22, 116] on icon at bounding box center [23, 115] width 10 height 10
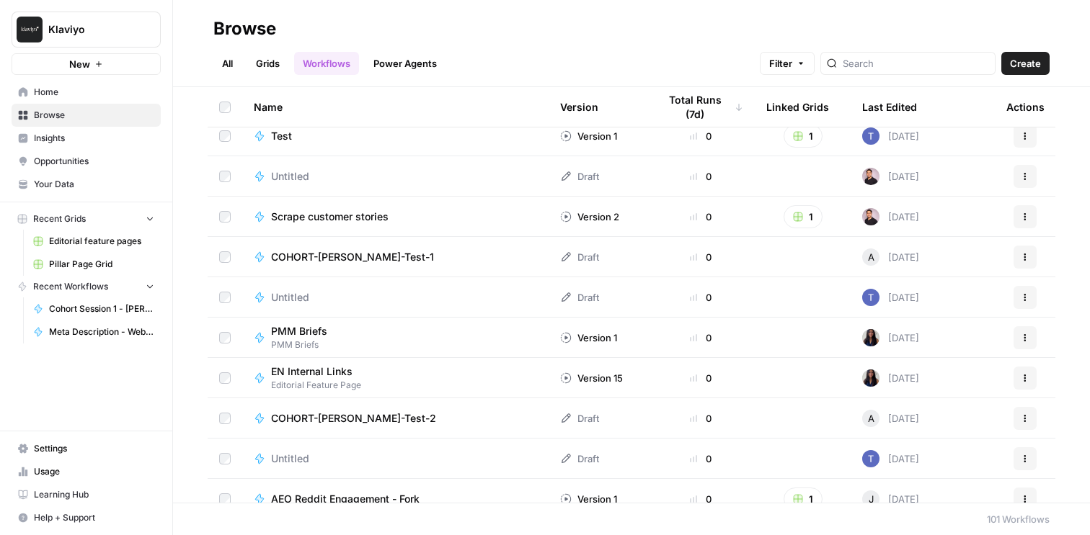
scroll to position [2256, 0]
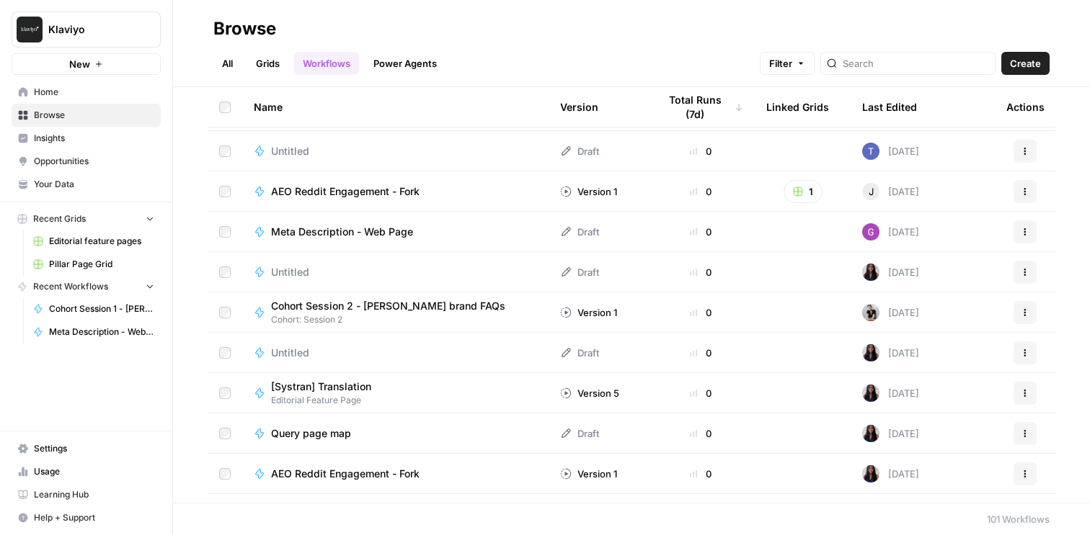
click at [391, 229] on span "Meta Description - Web Page" at bounding box center [342, 232] width 142 height 14
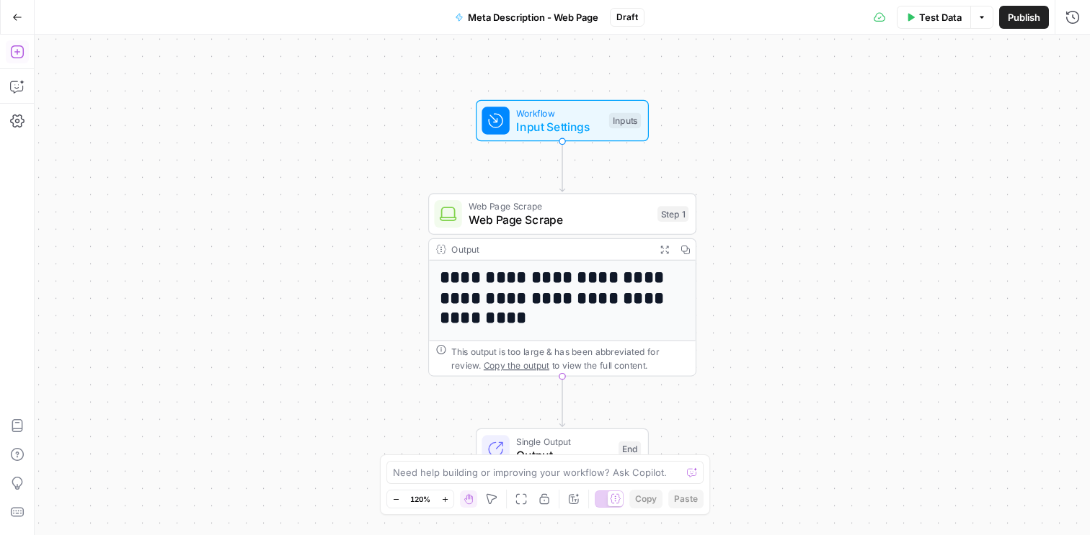
click at [19, 55] on icon "button" at bounding box center [17, 52] width 14 height 14
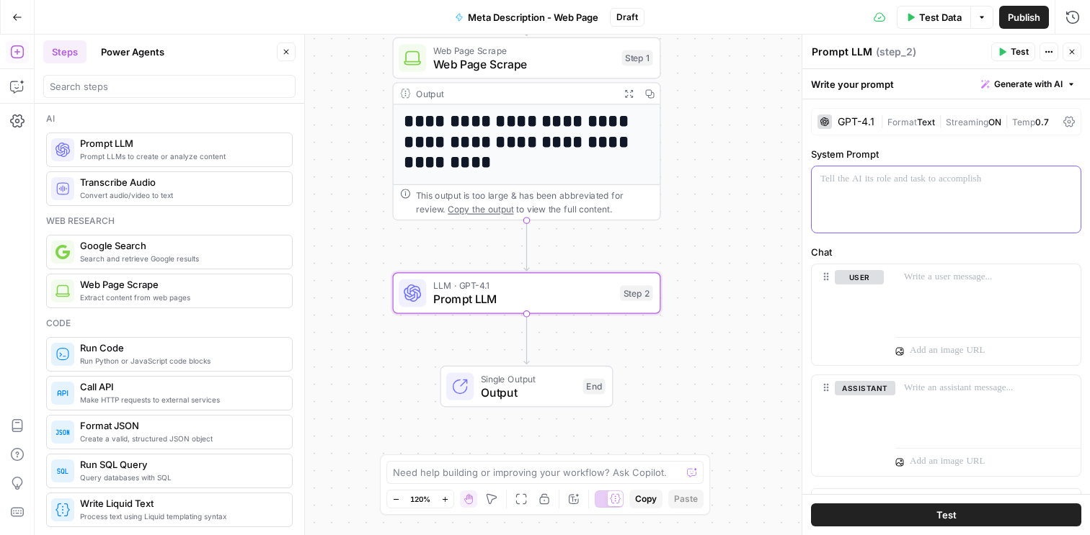
click at [858, 179] on p at bounding box center [946, 179] width 252 height 14
click at [858, 112] on div "GPT-4.1 | Format Text | Streaming ON | Temp 0.7" at bounding box center [946, 121] width 270 height 27
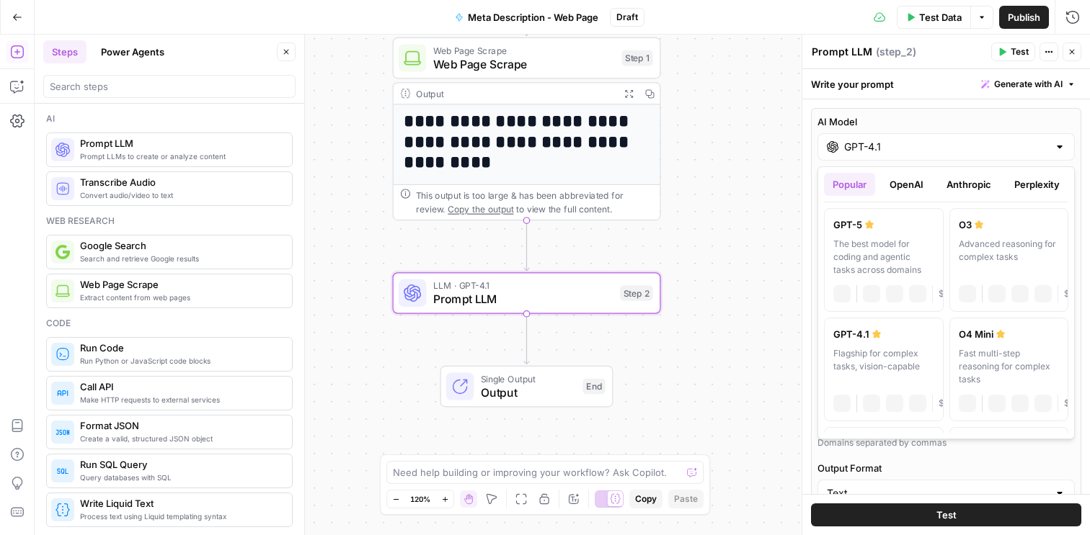
click at [860, 146] on input "GPT-4.1" at bounding box center [946, 147] width 204 height 14
click at [902, 175] on button "OpenAI" at bounding box center [906, 184] width 51 height 23
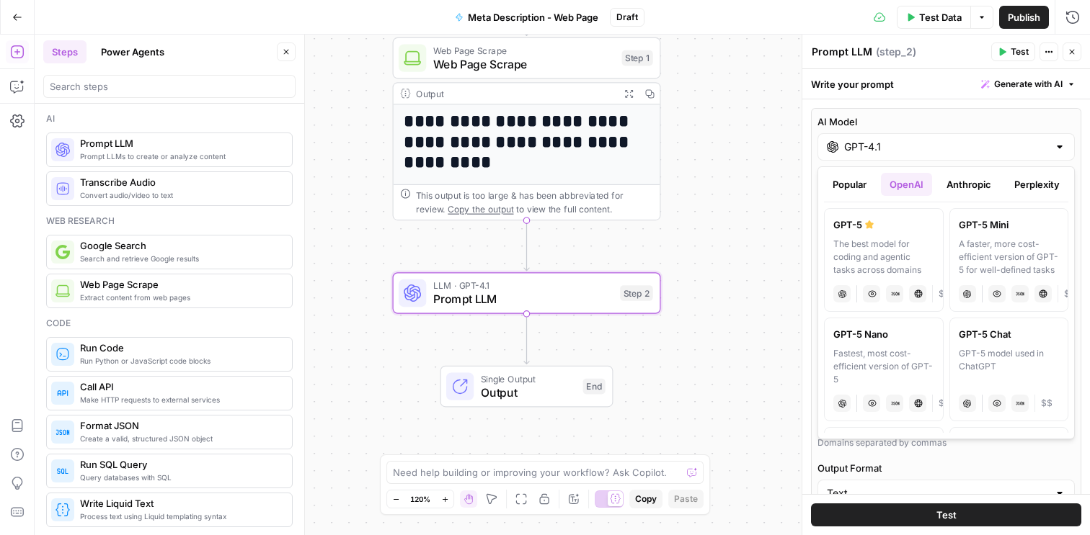
click at [866, 181] on button "Popular" at bounding box center [849, 184] width 51 height 23
click at [872, 143] on input "GPT-4.1" at bounding box center [946, 147] width 204 height 14
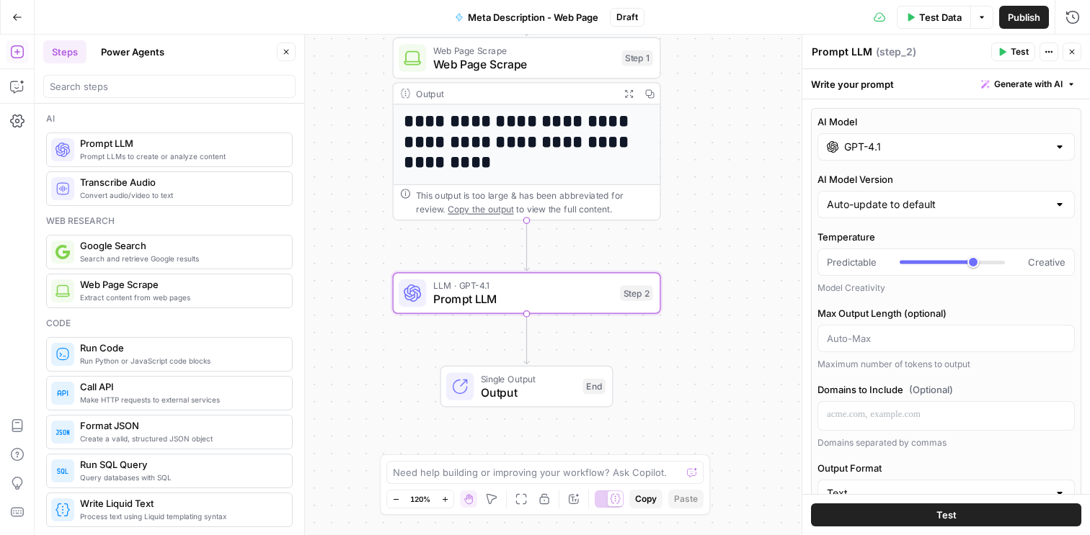
click at [537, 299] on span "Prompt LLM" at bounding box center [523, 298] width 180 height 17
click at [1073, 52] on icon "button" at bounding box center [1071, 52] width 9 height 9
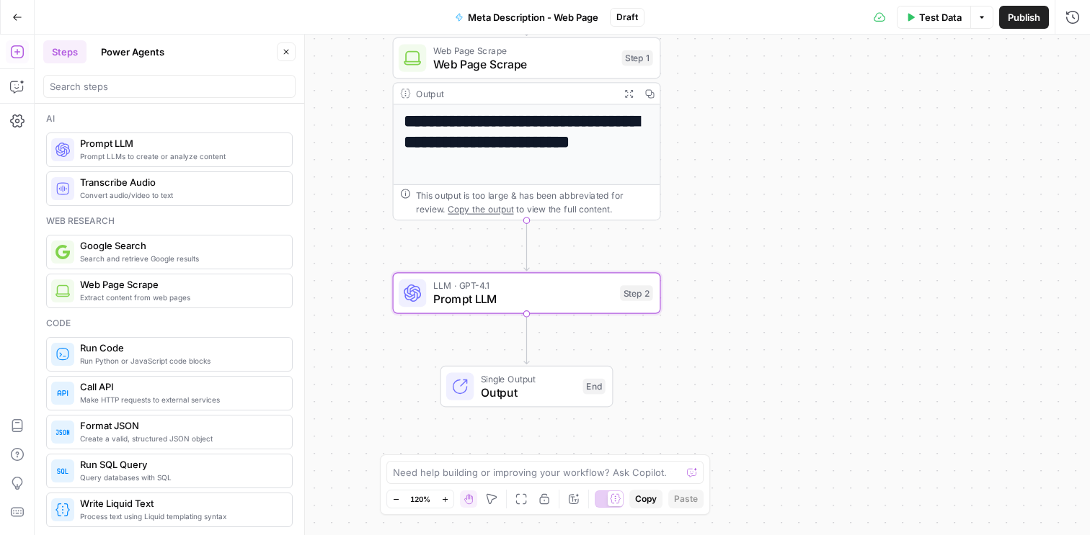
click at [534, 301] on span "Prompt LLM" at bounding box center [523, 298] width 180 height 17
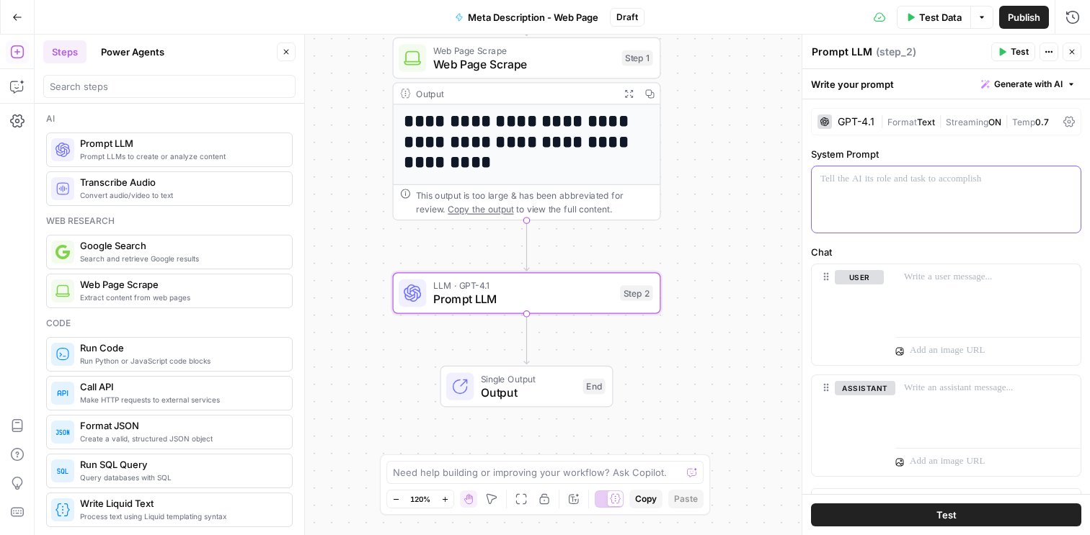
click at [870, 184] on p at bounding box center [946, 179] width 252 height 14
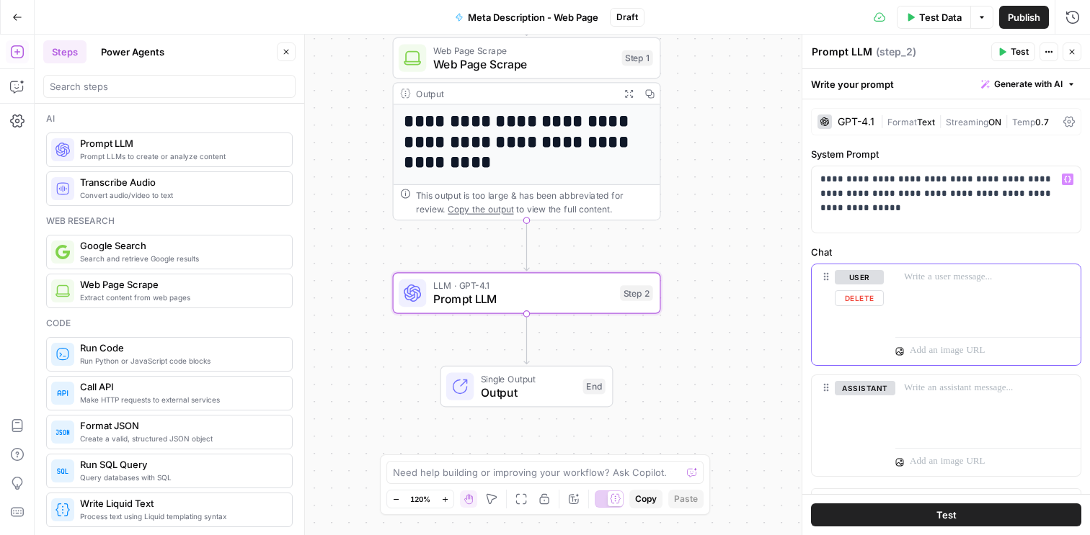
click at [926, 285] on div at bounding box center [987, 297] width 185 height 66
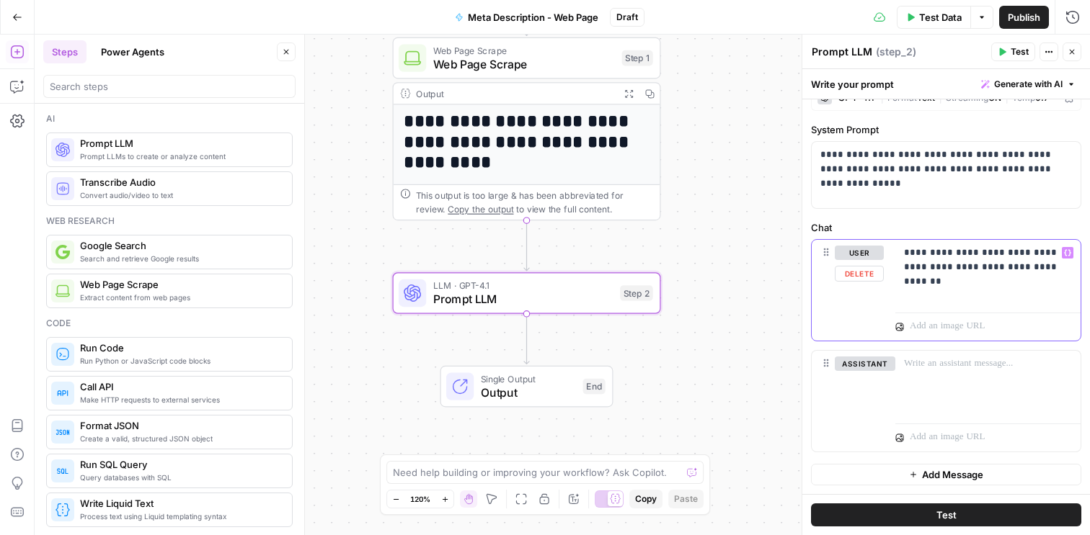
click at [1054, 251] on p "**********" at bounding box center [988, 260] width 168 height 29
click at [1023, 269] on p "**********" at bounding box center [988, 267] width 168 height 43
drag, startPoint x: 1052, startPoint y: 268, endPoint x: 933, endPoint y: 269, distance: 118.9
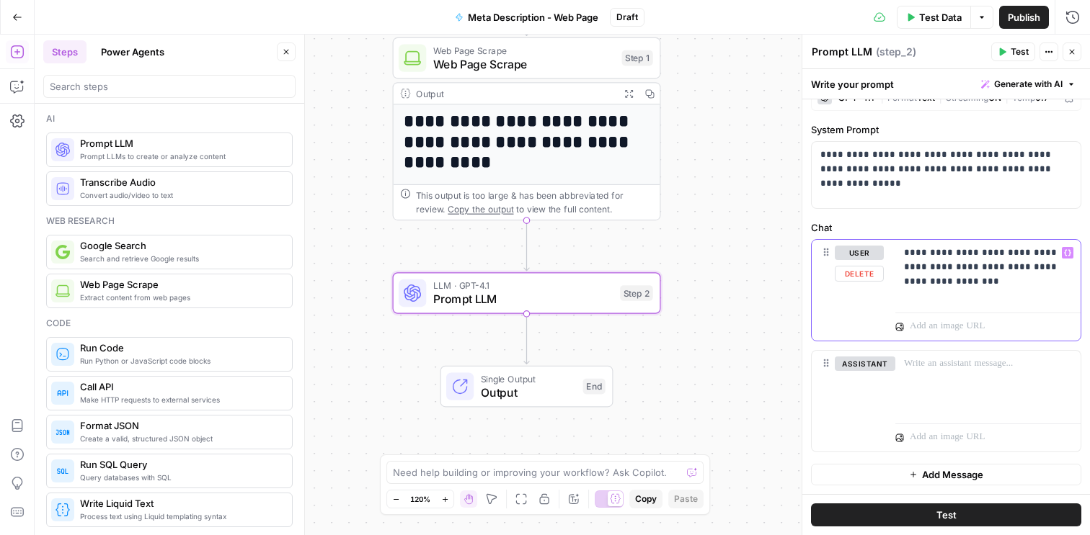
click at [933, 269] on p "**********" at bounding box center [988, 267] width 168 height 43
click at [971, 270] on p "**********" at bounding box center [988, 260] width 168 height 29
click at [1069, 251] on icon "button" at bounding box center [1067, 253] width 7 height 6
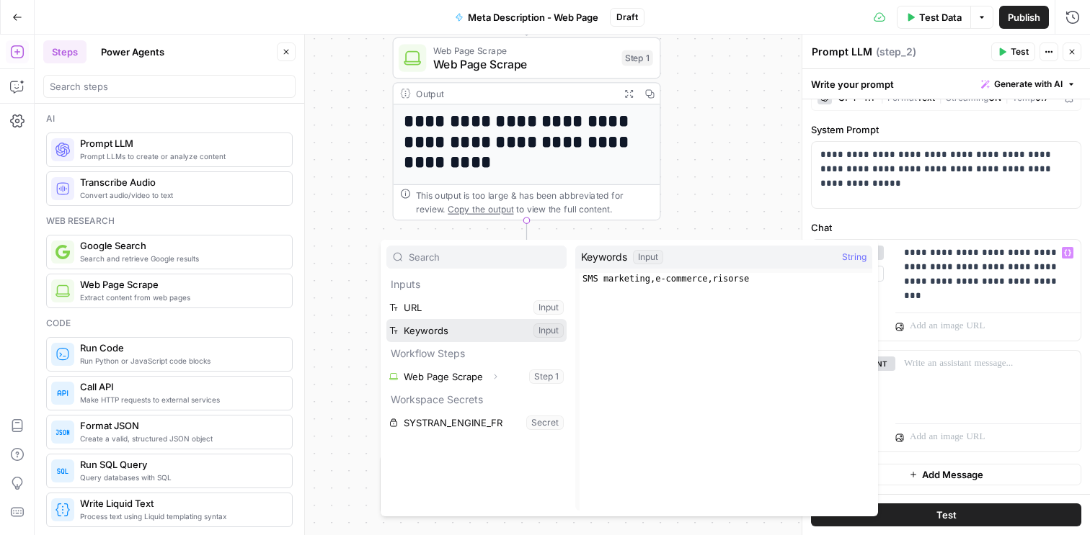
click at [476, 333] on button "Select variable Keywords" at bounding box center [476, 330] width 180 height 23
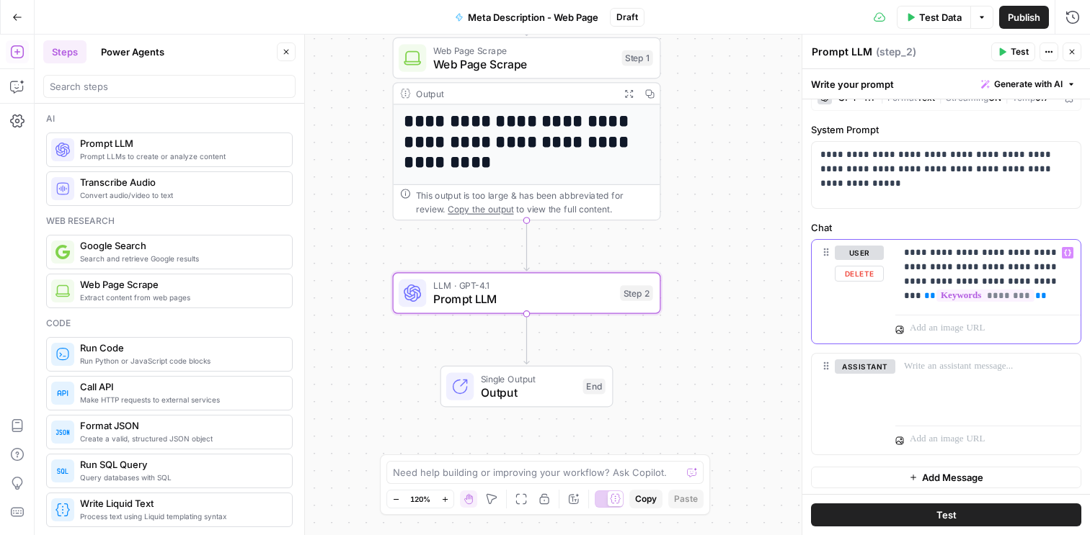
click at [958, 279] on p "**********" at bounding box center [988, 275] width 168 height 58
click at [1075, 283] on div "**********" at bounding box center [987, 273] width 185 height 66
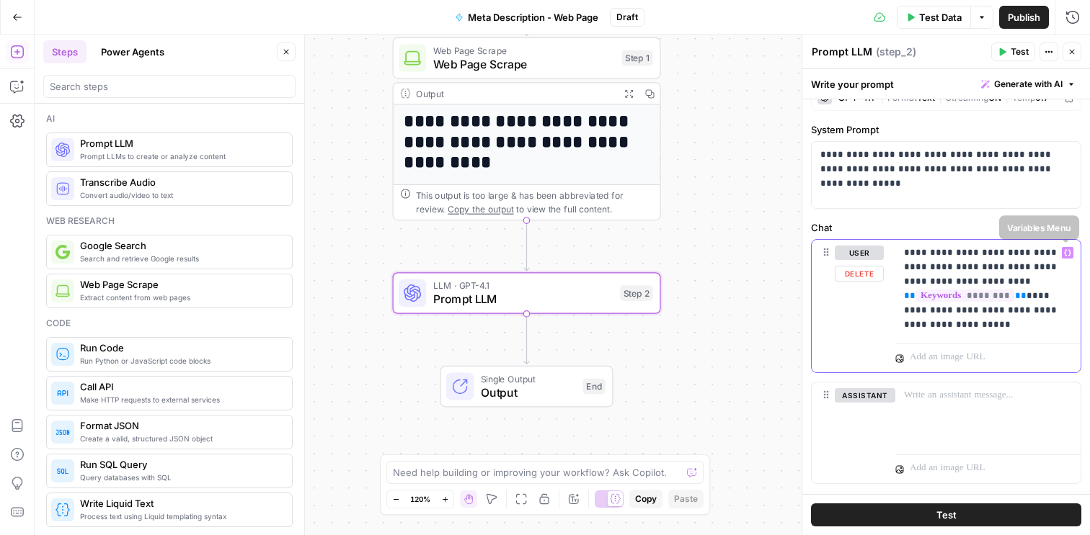
click at [1071, 252] on button "Variables Menu" at bounding box center [1068, 253] width 12 height 12
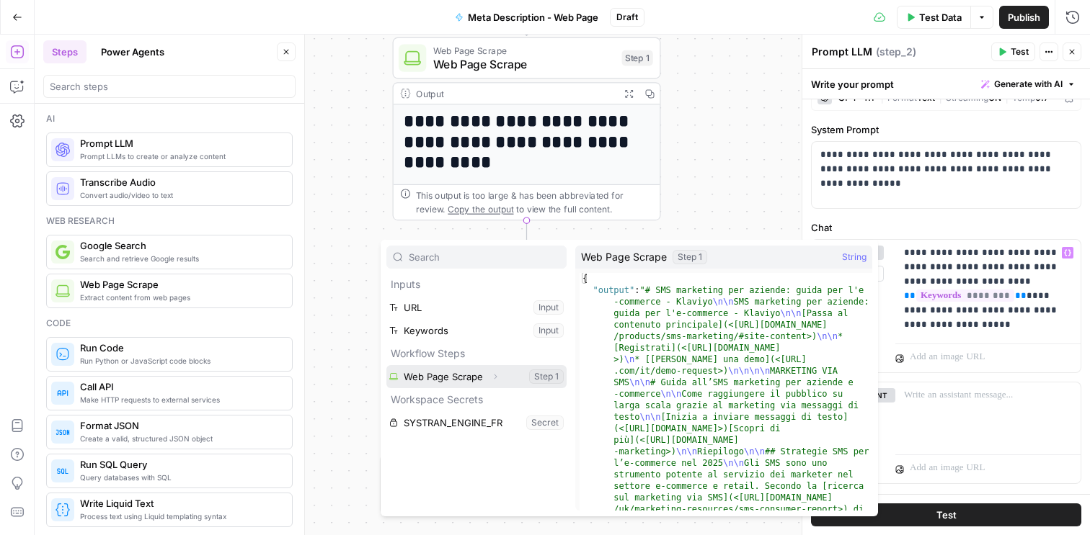
click at [461, 382] on button "Select variable Web Page Scrape" at bounding box center [476, 376] width 180 height 23
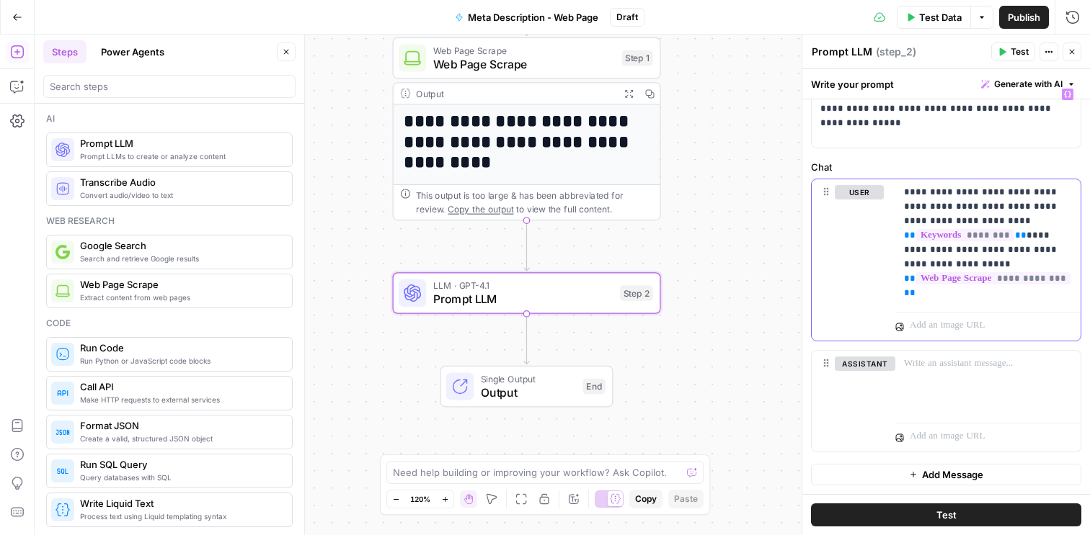
scroll to position [0, 0]
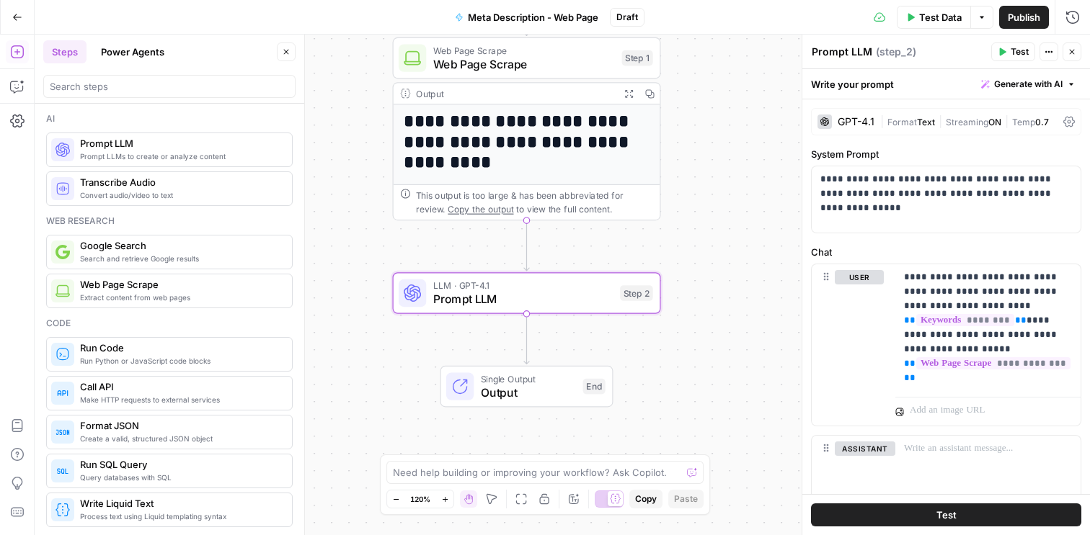
click at [1003, 50] on icon "button" at bounding box center [1003, 52] width 6 height 8
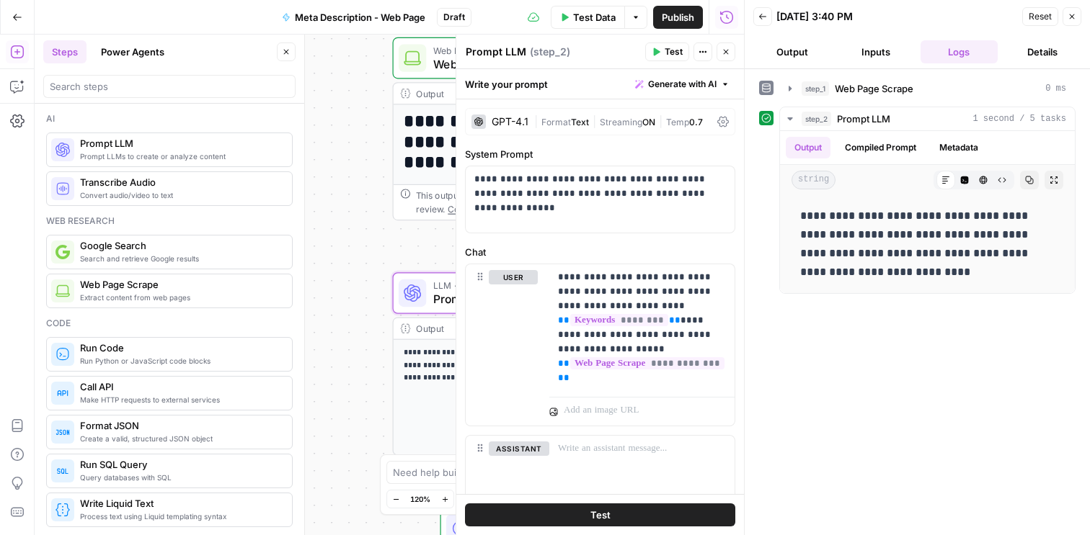
click at [1069, 21] on button "Close" at bounding box center [1071, 16] width 19 height 19
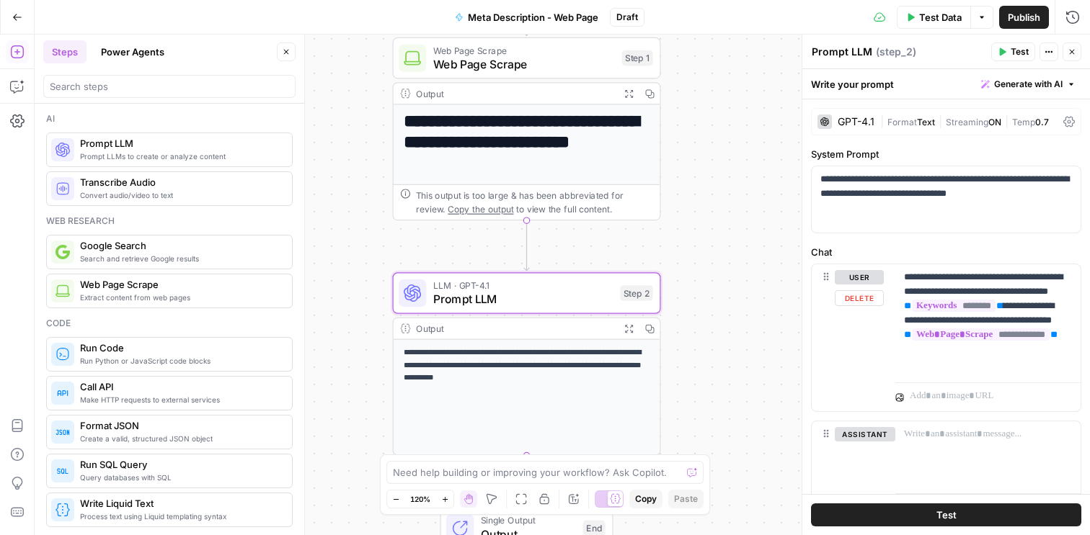
scroll to position [71, 0]
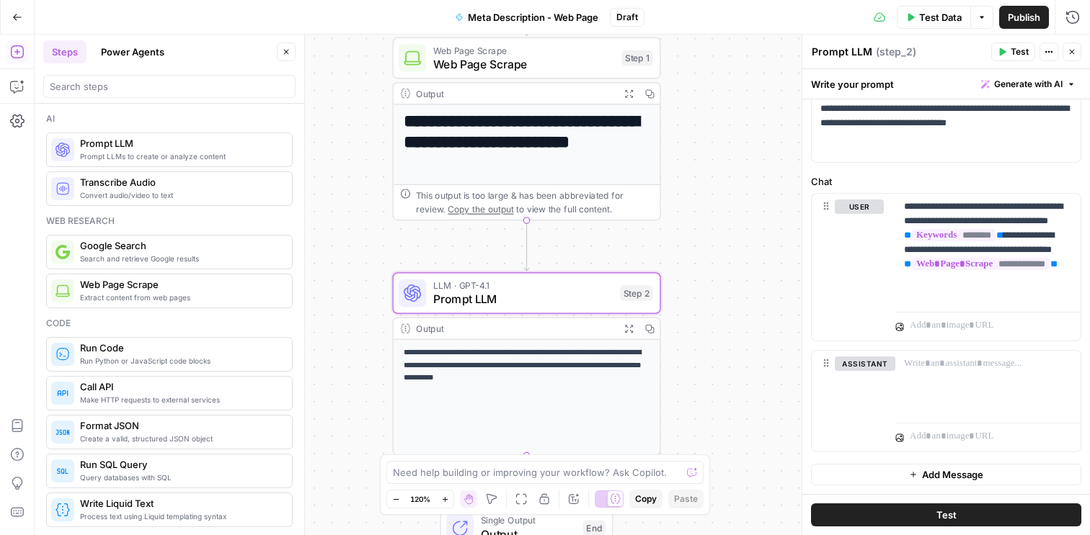
click at [873, 516] on button "Test" at bounding box center [946, 515] width 270 height 23
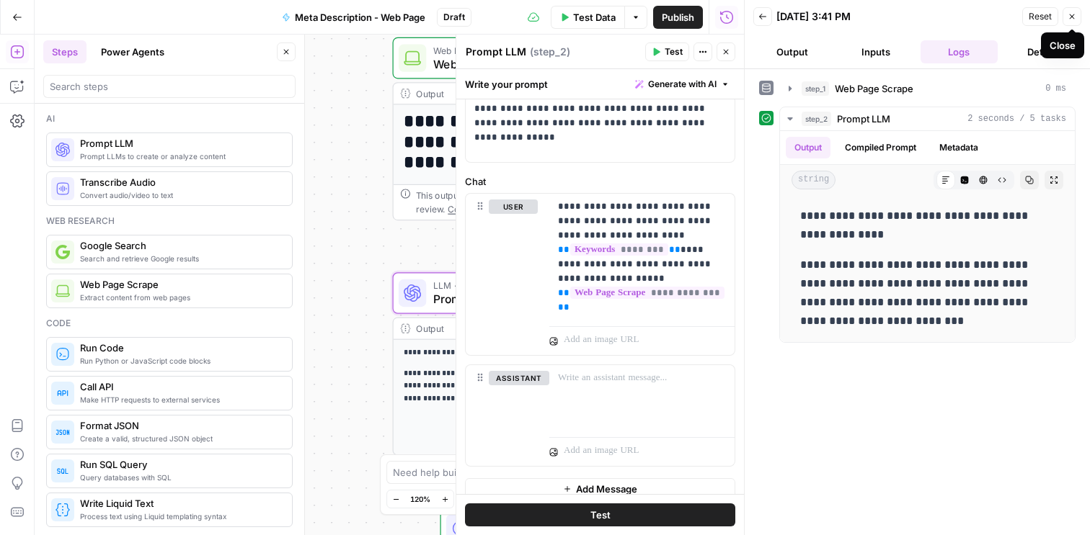
click at [1080, 23] on button "Close" at bounding box center [1071, 16] width 19 height 19
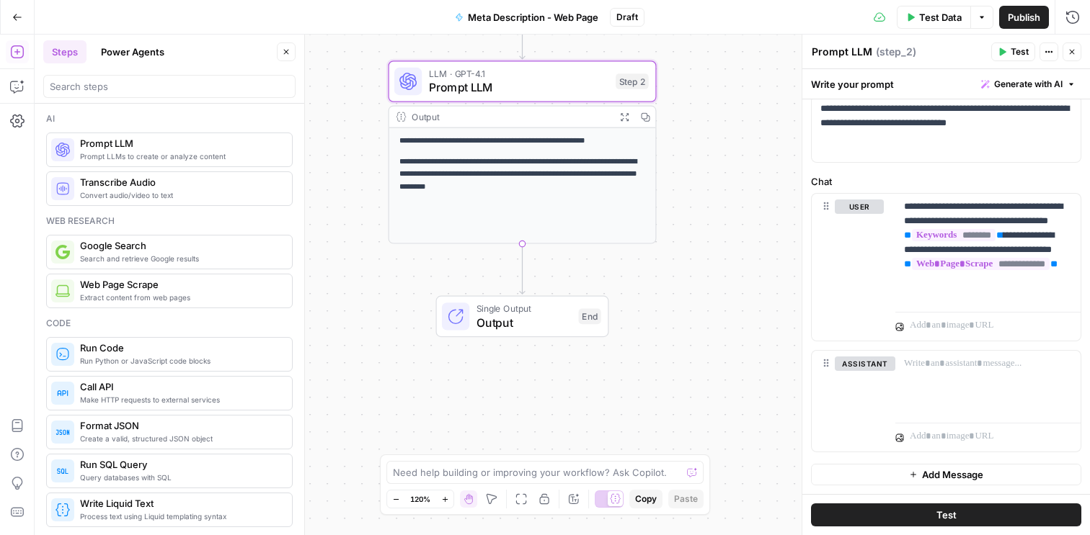
click at [17, 19] on icon "button" at bounding box center [17, 17] width 10 height 10
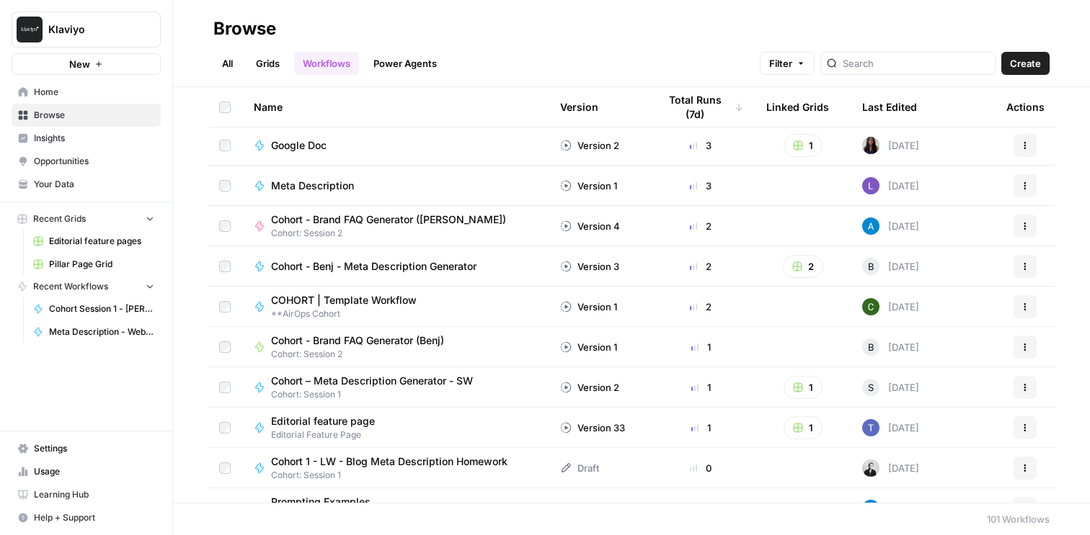
scroll to position [155, 0]
